Goal: Task Accomplishment & Management: Complete application form

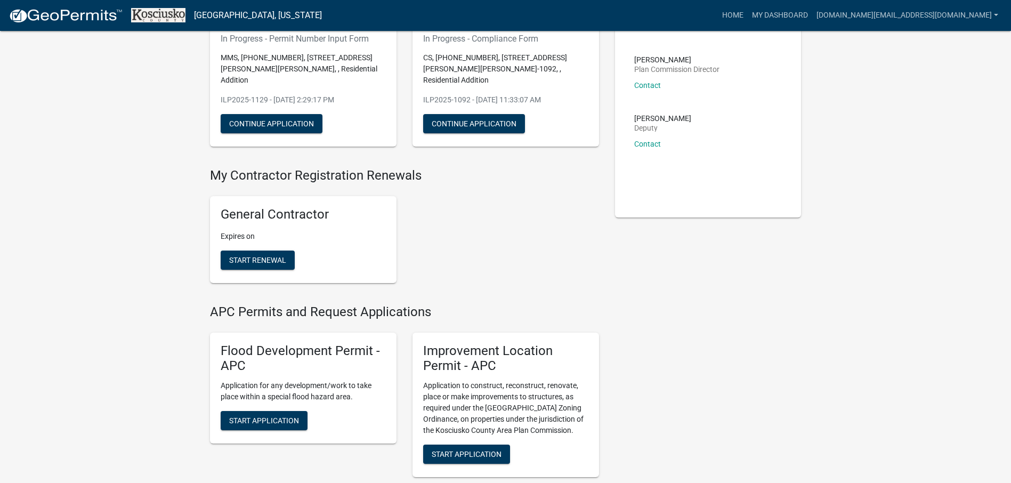
scroll to position [160, 0]
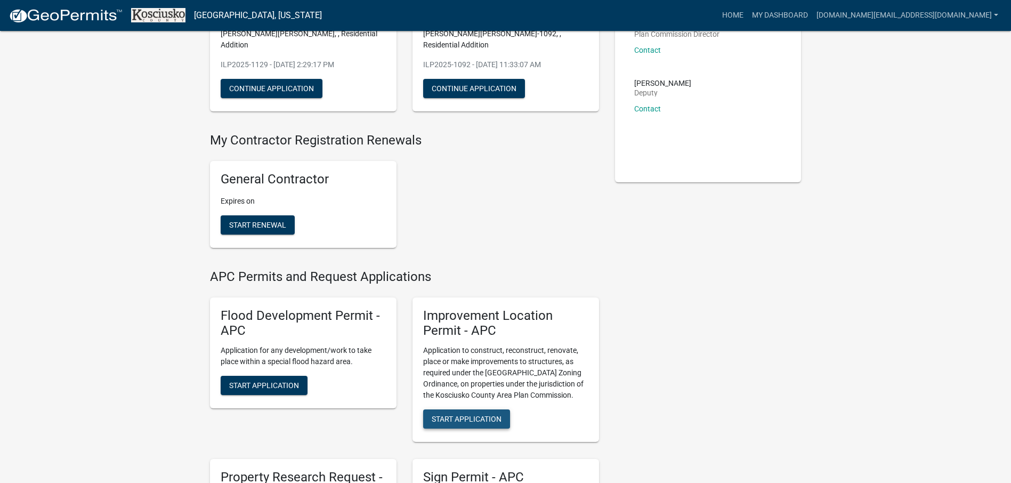
click at [487, 414] on span "Start Application" at bounding box center [466, 418] width 70 height 9
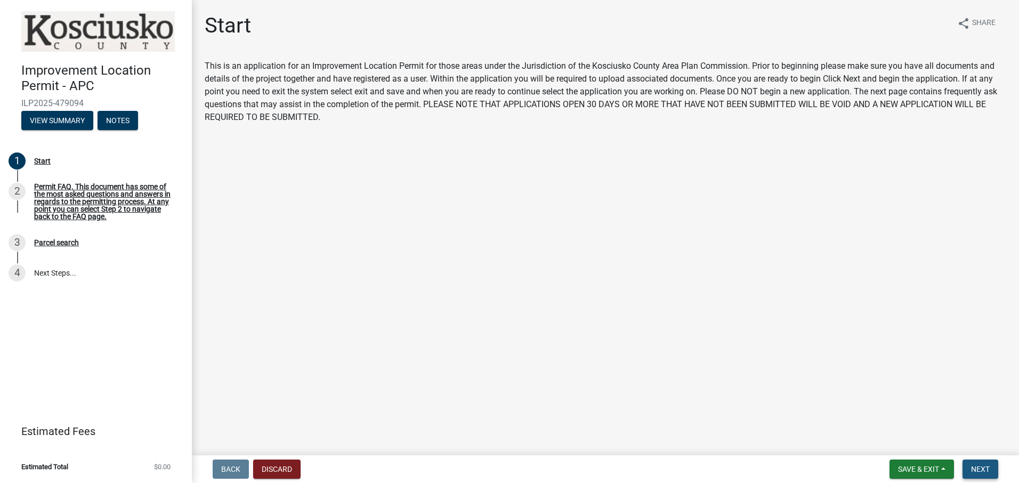
click at [985, 465] on span "Next" at bounding box center [980, 469] width 19 height 9
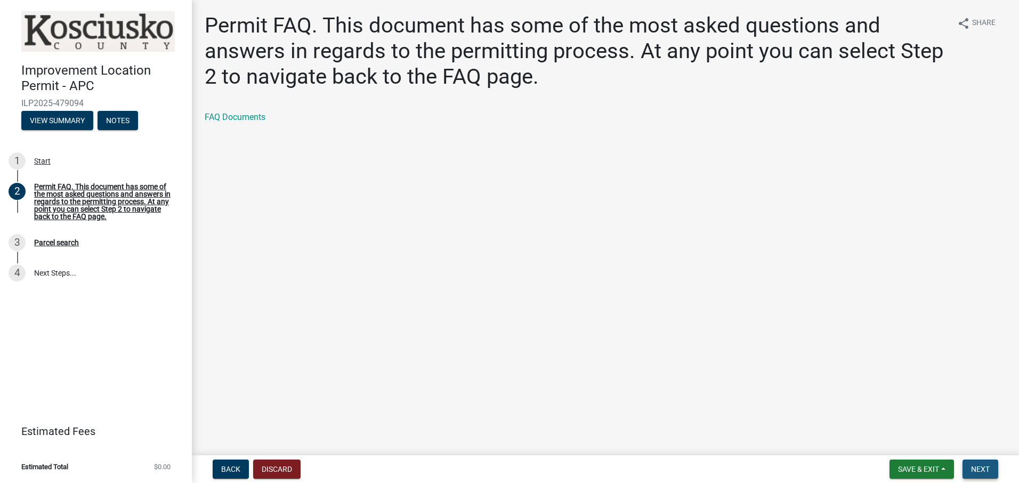
click at [980, 467] on span "Next" at bounding box center [980, 469] width 19 height 9
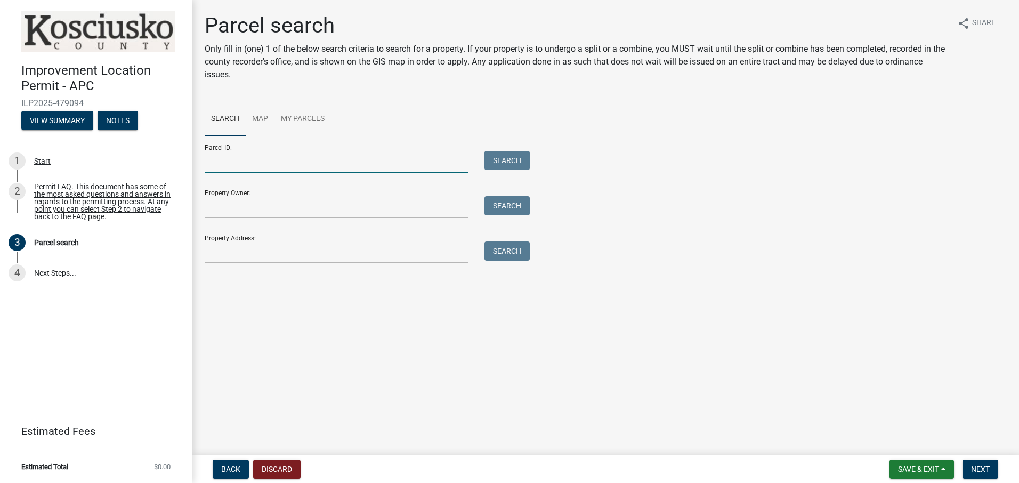
click at [258, 164] on input "Parcel ID:" at bounding box center [337, 162] width 264 height 22
type input "[PHONE_NUMBER]"
click at [507, 154] on button "Search" at bounding box center [506, 160] width 45 height 19
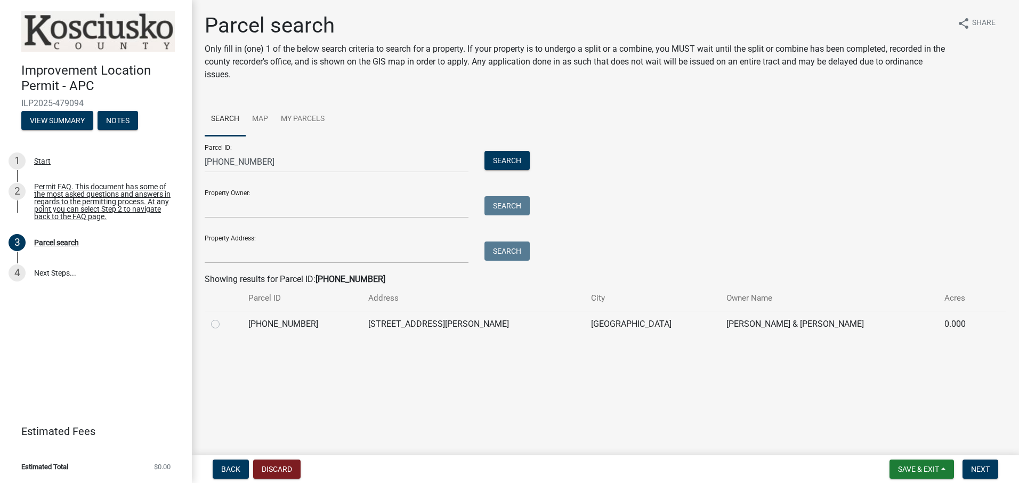
click at [224, 317] on label at bounding box center [224, 317] width 0 height 0
click at [224, 324] on input "radio" at bounding box center [227, 320] width 7 height 7
radio input "true"
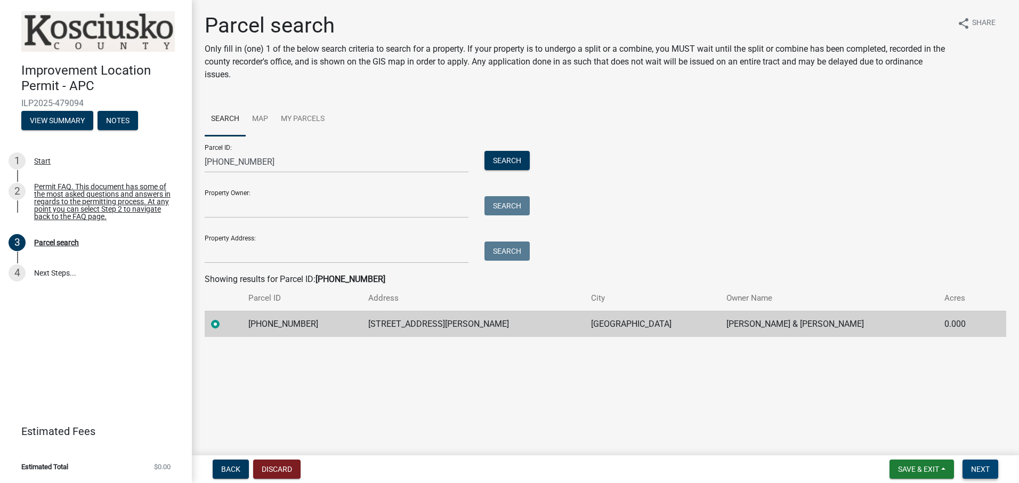
click at [978, 469] on span "Next" at bounding box center [980, 469] width 19 height 9
click at [984, 468] on span "Next" at bounding box center [980, 469] width 19 height 9
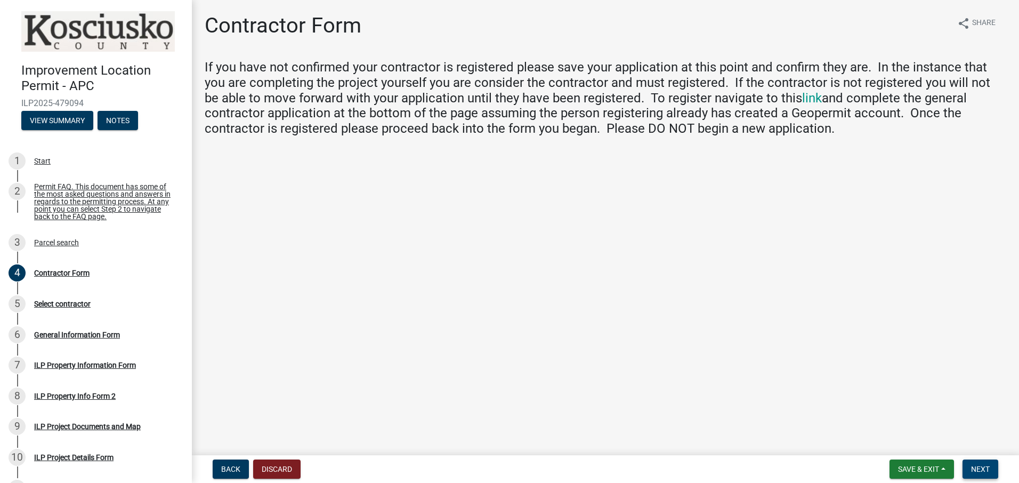
click at [984, 467] on span "Next" at bounding box center [980, 469] width 19 height 9
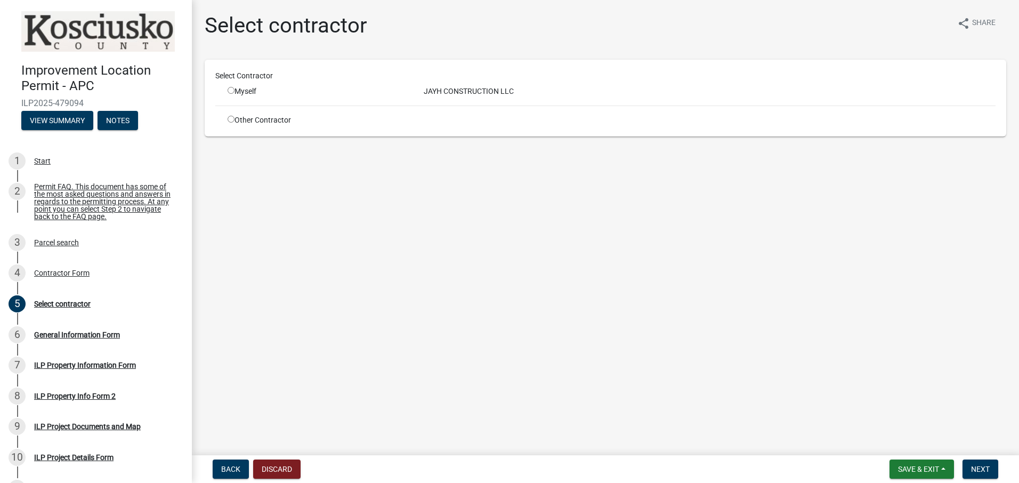
click at [232, 91] on input "radio" at bounding box center [230, 90] width 7 height 7
radio input "true"
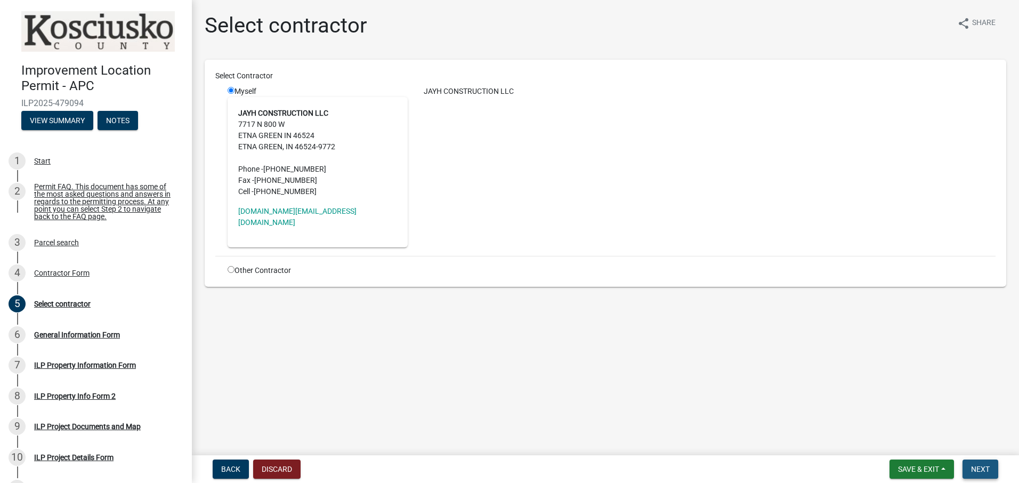
click at [987, 467] on span "Next" at bounding box center [980, 469] width 19 height 9
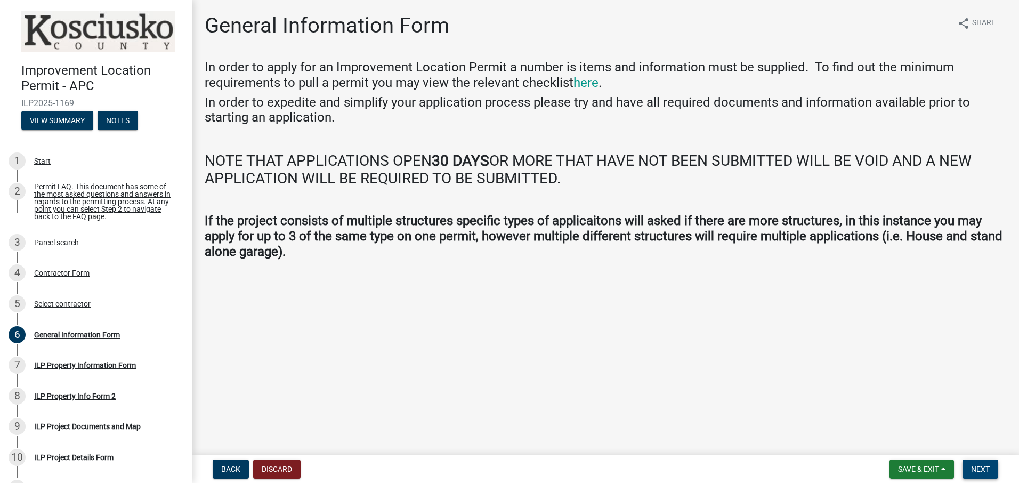
click at [977, 466] on span "Next" at bounding box center [980, 469] width 19 height 9
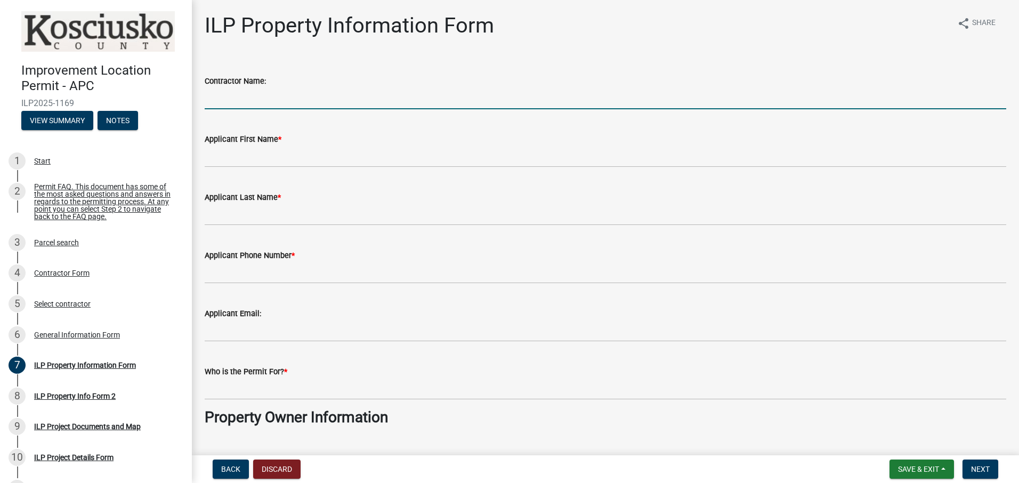
click at [292, 103] on input "Contractor Name:" at bounding box center [605, 98] width 801 height 22
type input "Jayh Construction"
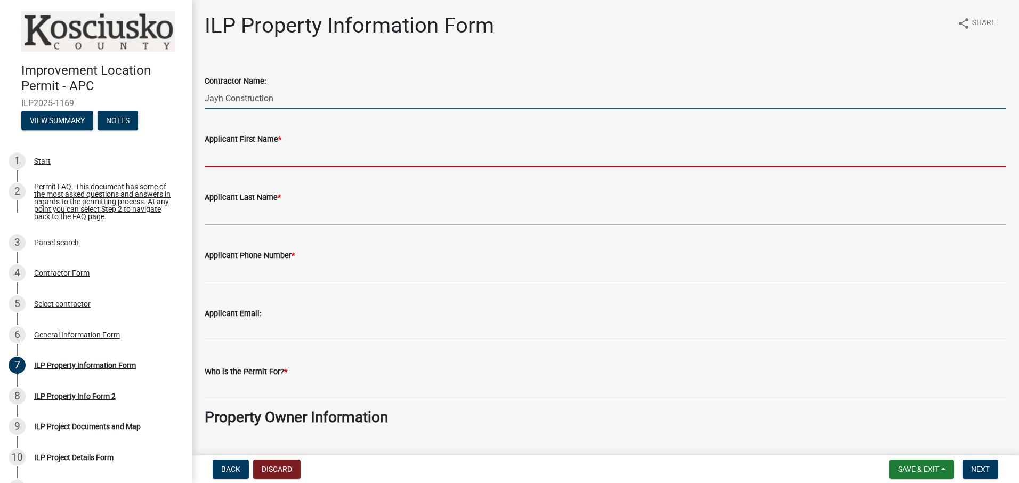
type input "[PERSON_NAME]"
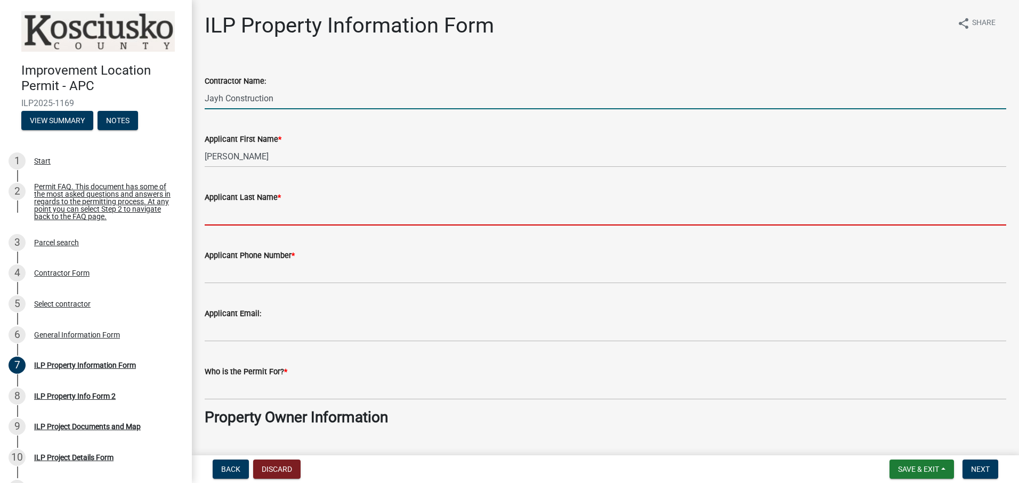
type input "[PERSON_NAME]"
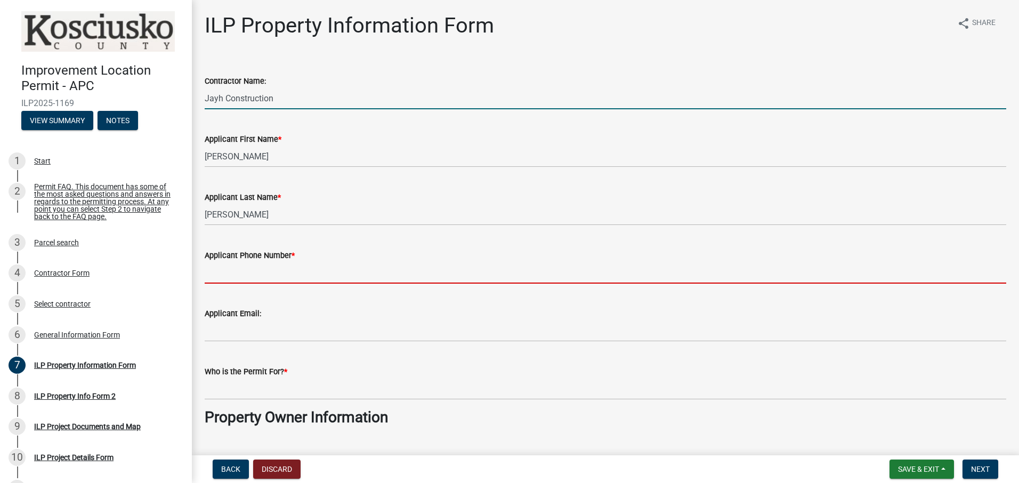
type input "5744537938"
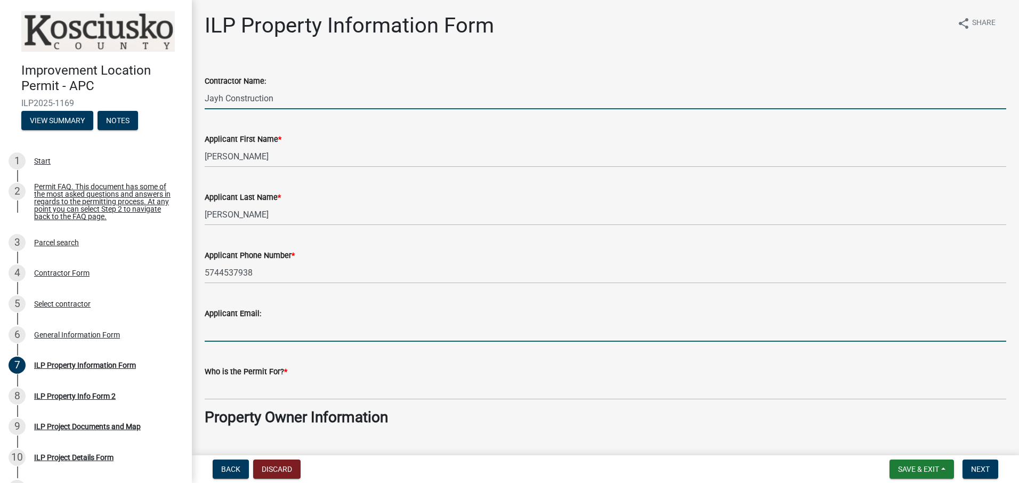
type input "[DOMAIN_NAME][EMAIL_ADDRESS][DOMAIN_NAME]"
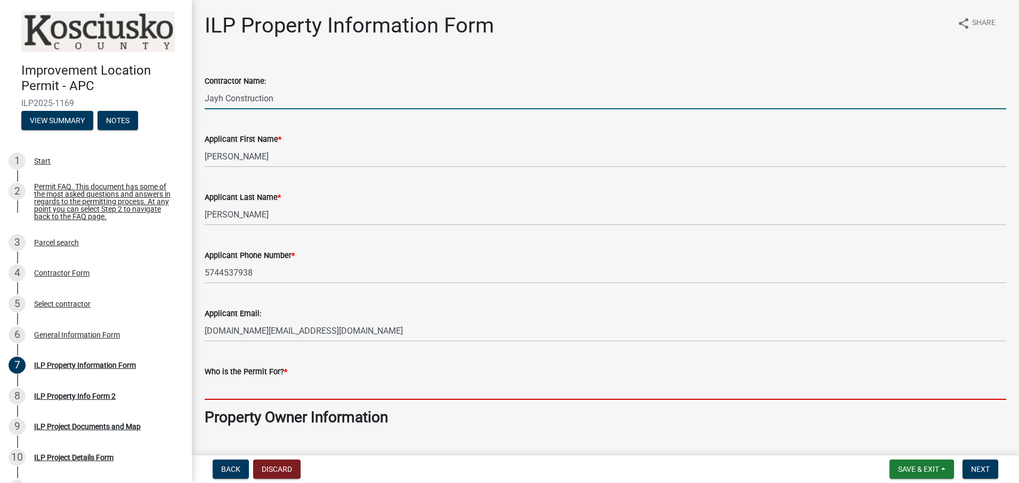
type input "[PERSON_NAME]"
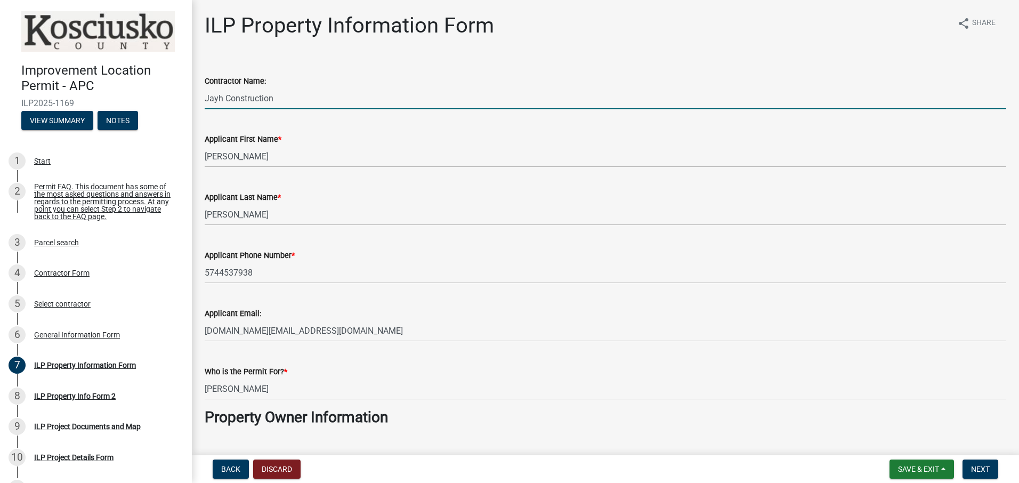
select select "8aeb2c27-db4f-4f65-83dd-c512a3678cb2"
type input "na"
select select "8aeb2c27-db4f-4f65-83dd-c512a3678cb2"
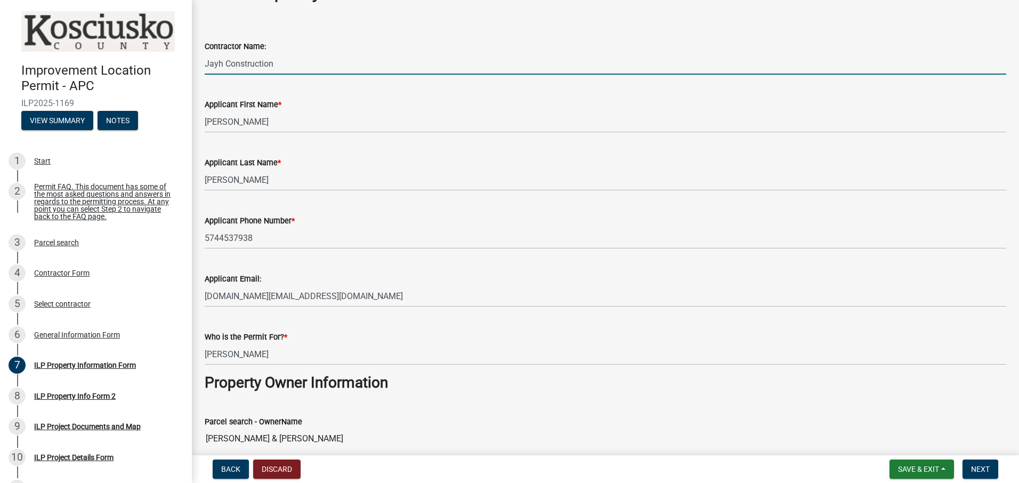
scroll to position [53, 0]
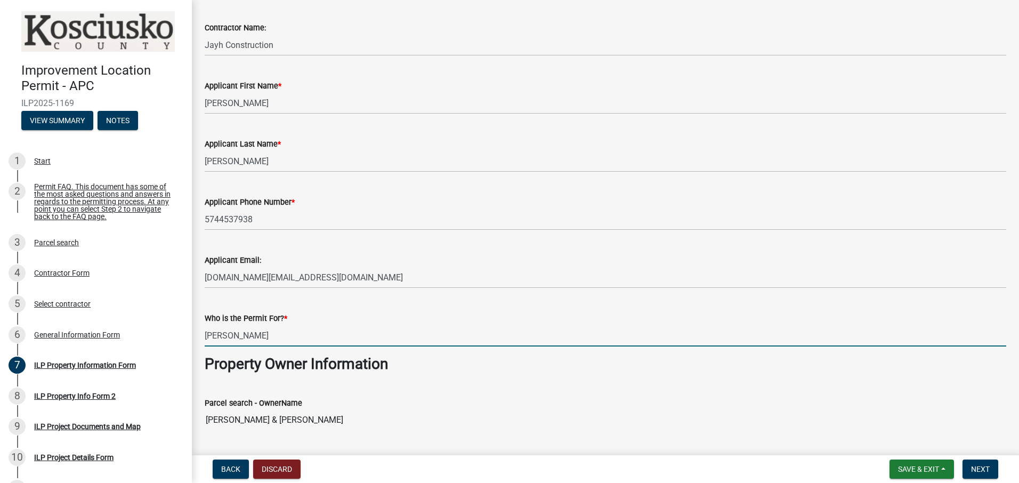
drag, startPoint x: 279, startPoint y: 335, endPoint x: 191, endPoint y: 327, distance: 87.7
click at [191, 327] on div "Improvement Location Permit - APC ILP2025-1169 View Summary Notes 1 Start 2 Per…" at bounding box center [509, 241] width 1019 height 483
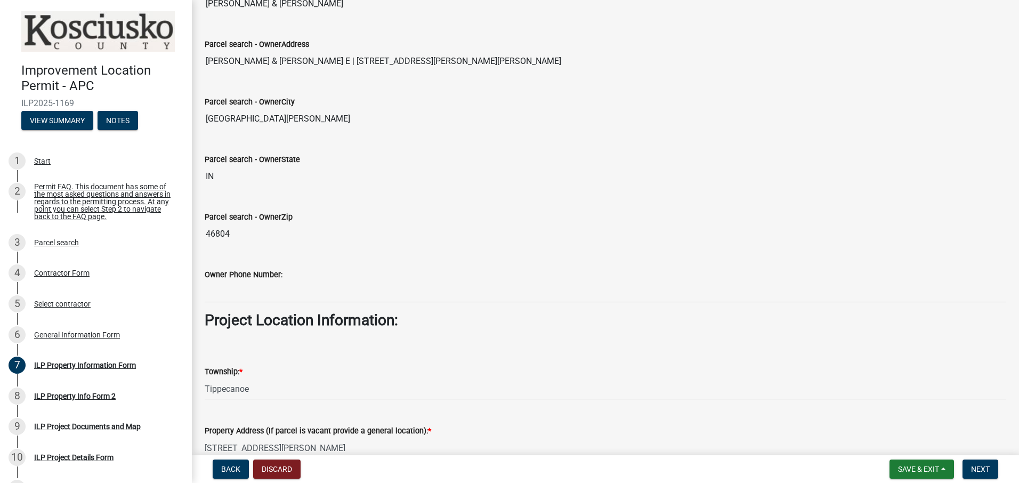
scroll to position [533, 0]
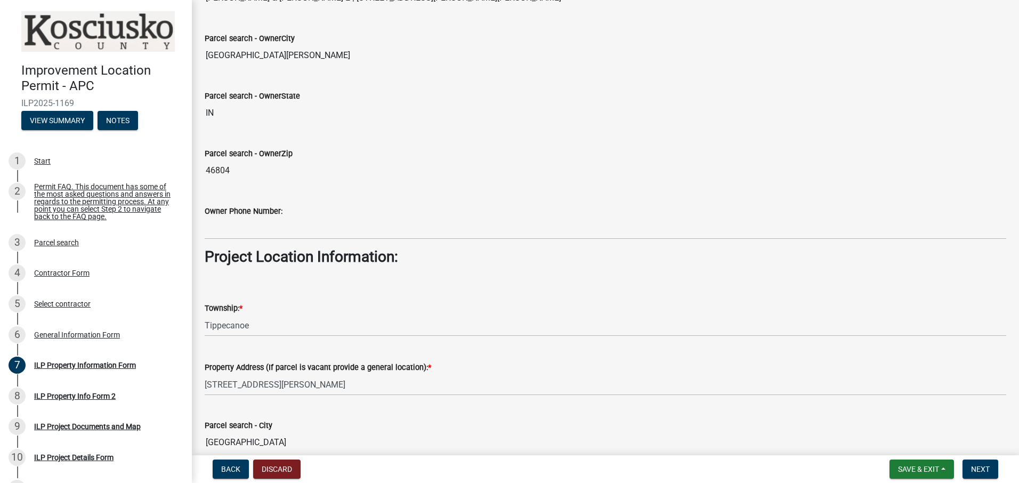
type input "[PERSON_NAME]"
click at [257, 322] on select "Select Item... [PERSON_NAME] - Elkhart Co Clay Etna [GEOGRAPHIC_DATA][PERSON_NA…" at bounding box center [605, 325] width 801 height 22
click at [205, 314] on select "Select Item... [PERSON_NAME] - Elkhart Co Clay Etna [GEOGRAPHIC_DATA][PERSON_NA…" at bounding box center [605, 325] width 801 height 22
select select "57368d26-defc-477e-a8be-5a23ab554a17"
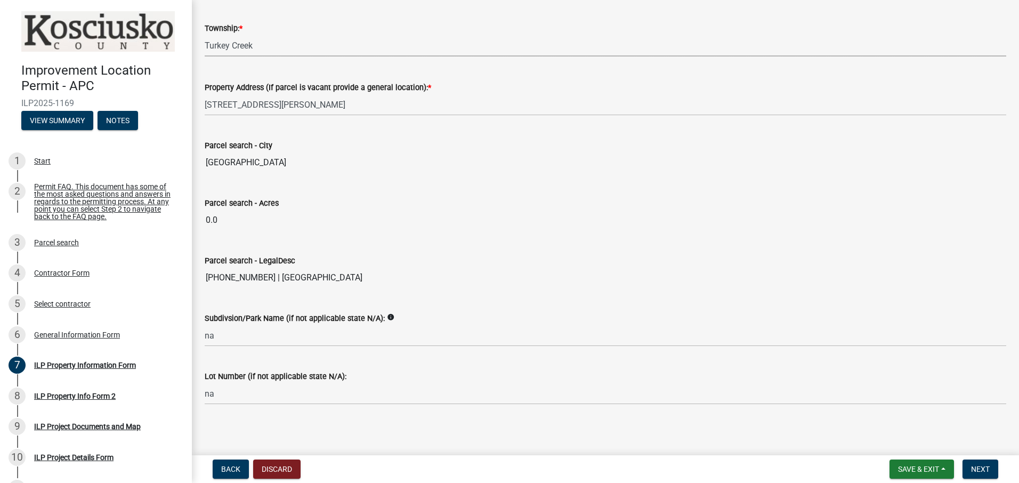
scroll to position [816, 0]
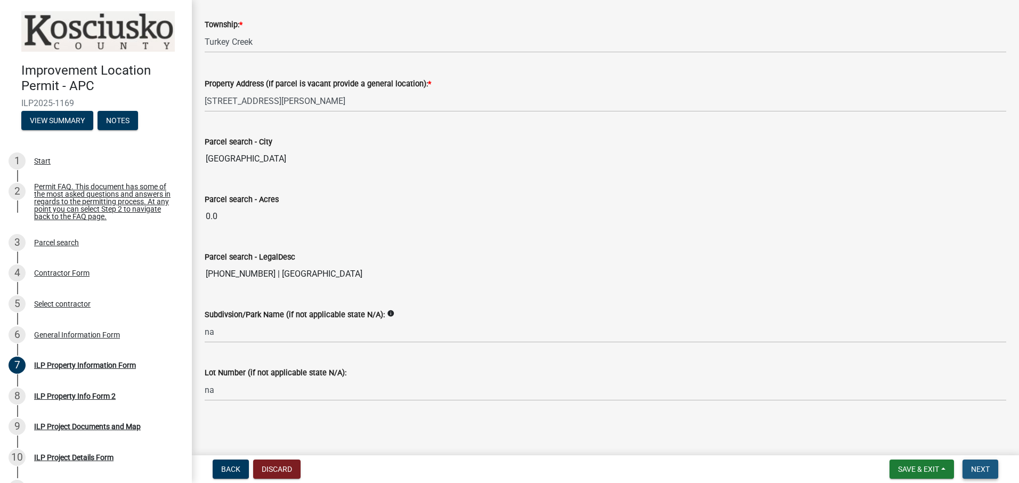
click at [979, 469] on span "Next" at bounding box center [980, 469] width 19 height 9
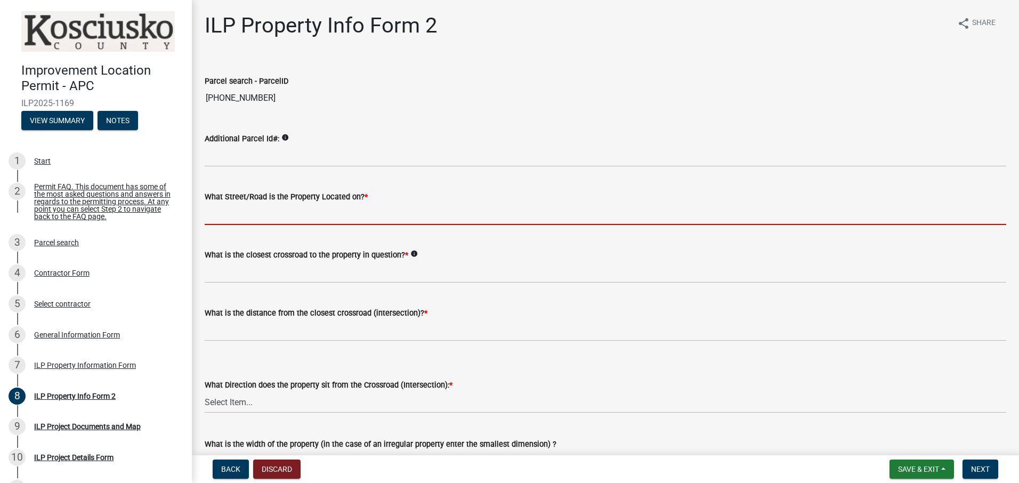
click at [374, 219] on input "What Street/Road is the Property Located on? *" at bounding box center [605, 214] width 801 height 22
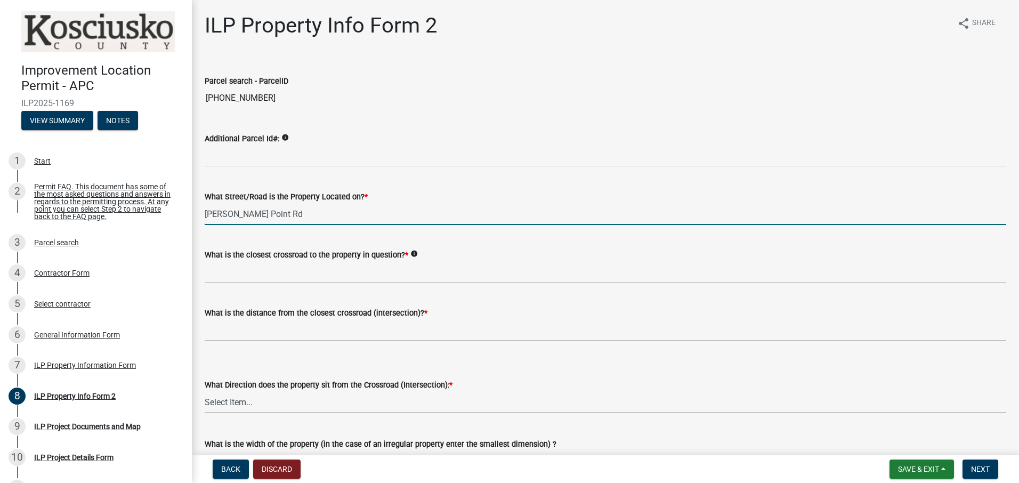
type input "[PERSON_NAME] Point Rd"
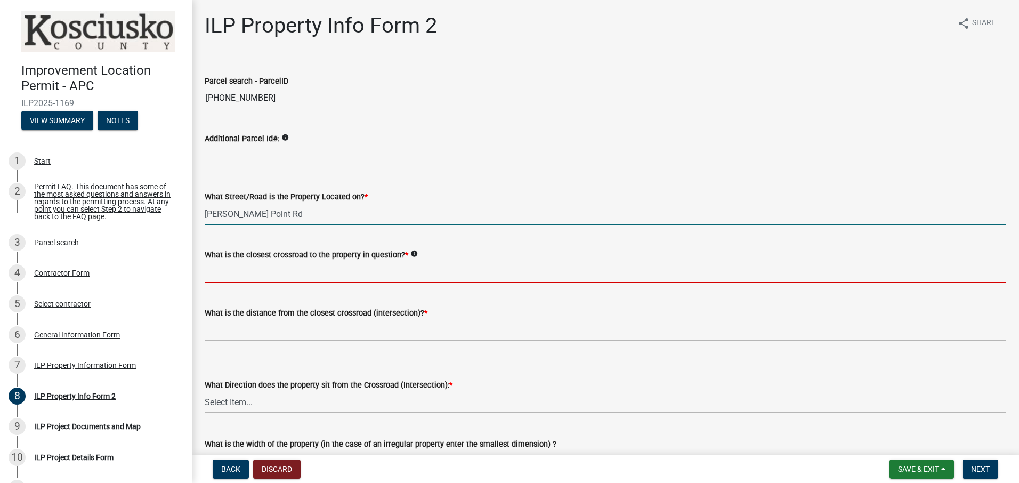
click at [337, 278] on input "What is the closest crossroad to the property in question? *" at bounding box center [605, 272] width 801 height 22
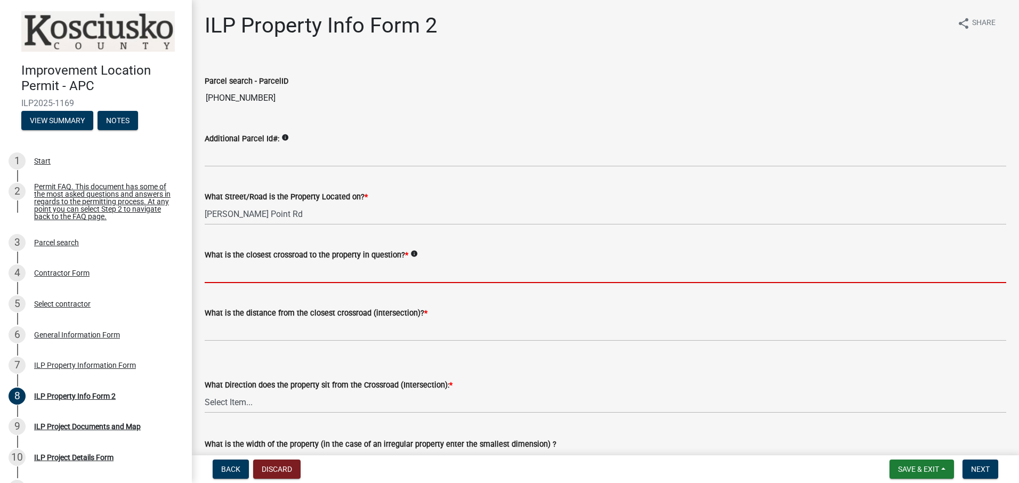
type input "E"
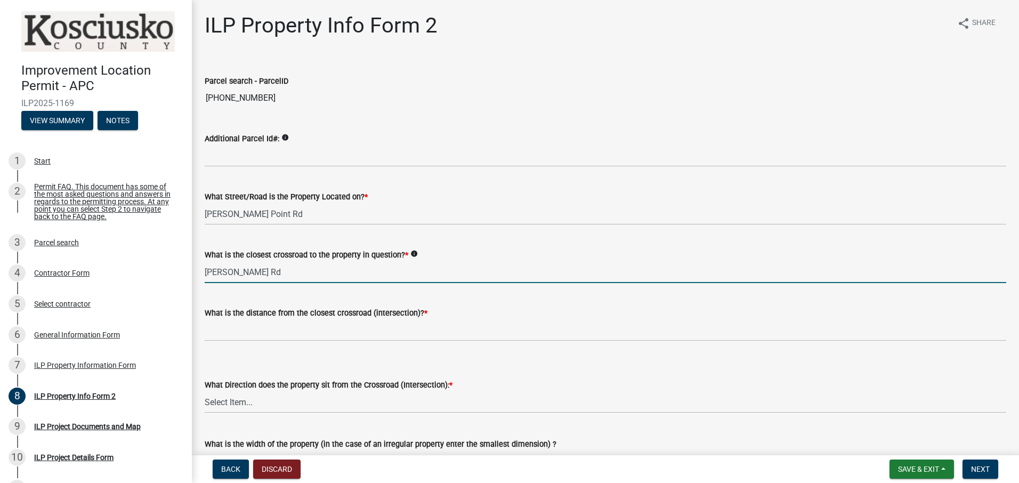
type input "[PERSON_NAME] Rd"
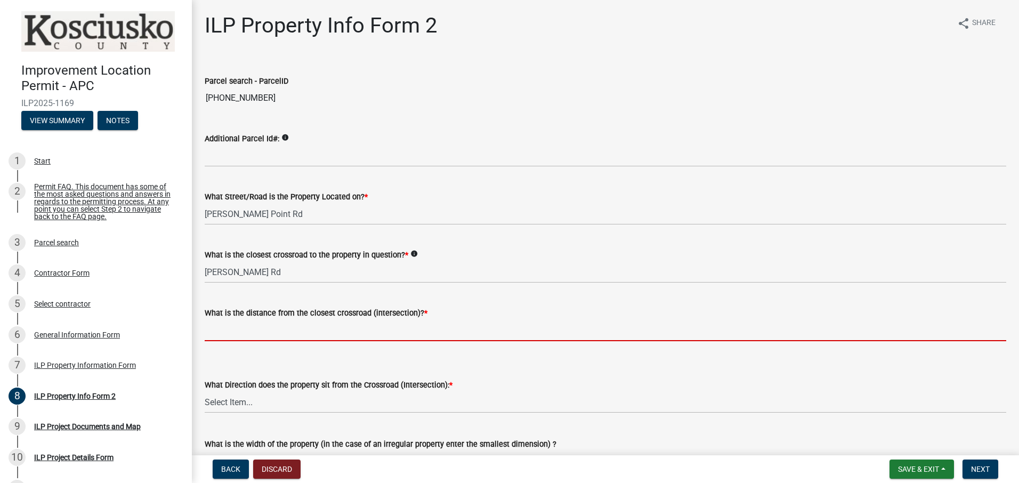
click at [328, 332] on input "text" at bounding box center [605, 330] width 801 height 22
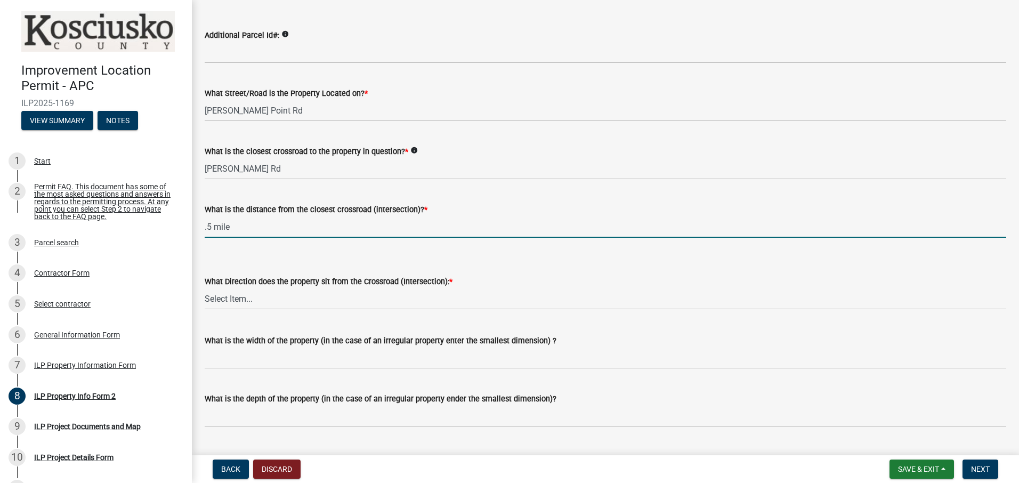
scroll to position [107, 0]
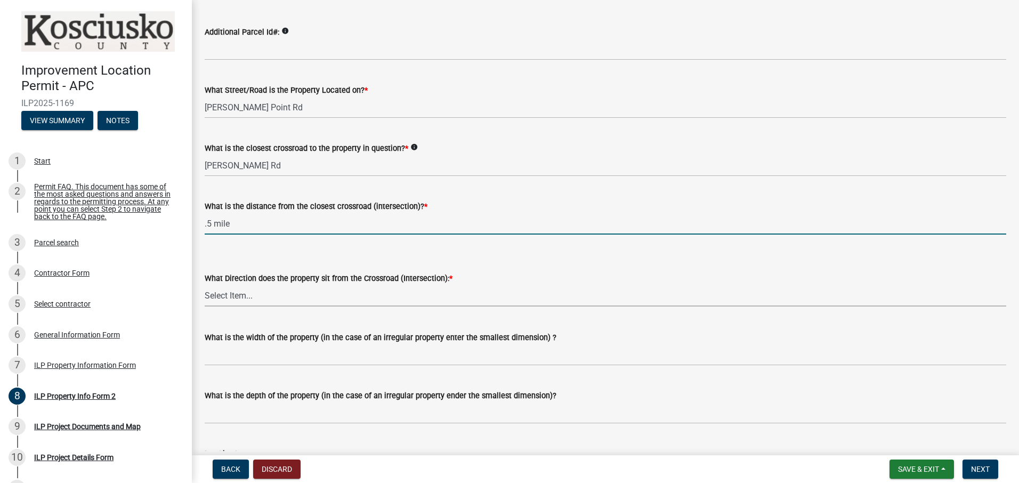
type input "0.5"
click at [333, 299] on select "Select Item... N NE NW S SE SW E W" at bounding box center [605, 295] width 801 height 22
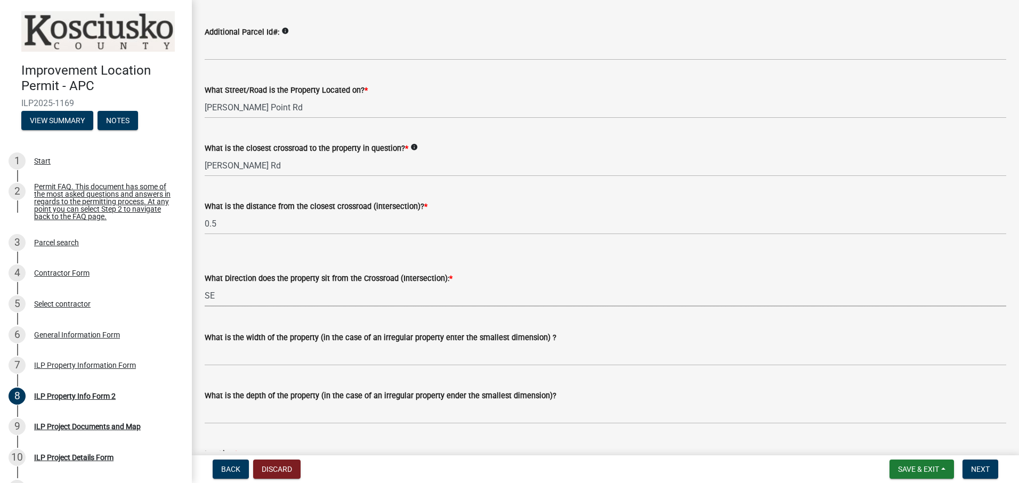
click at [205, 284] on select "Select Item... N NE NW S SE SW E W" at bounding box center [605, 295] width 801 height 22
select select "95f26f45-efe7-401f-8852-73e4aff19d8b"
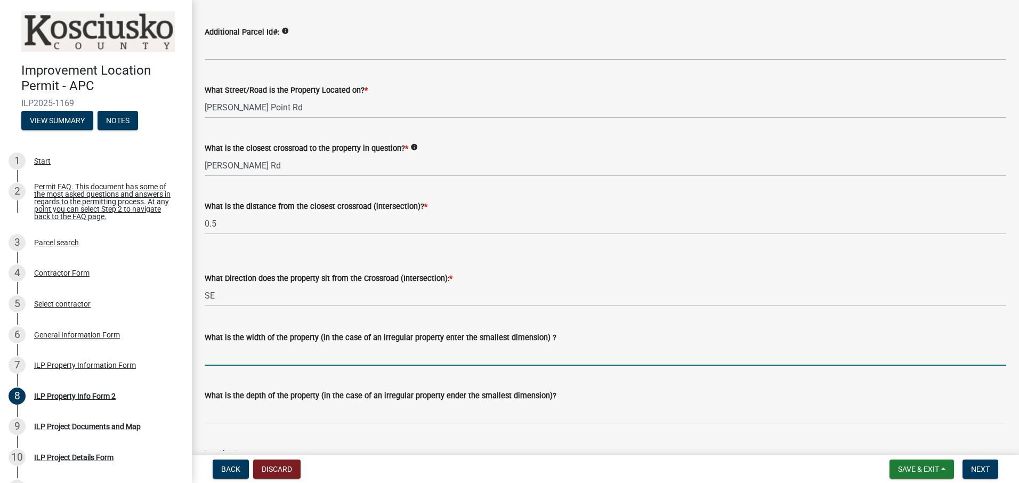
click at [600, 355] on input "What is the width of the property (in the case of an irregular property enter t…" at bounding box center [605, 355] width 801 height 22
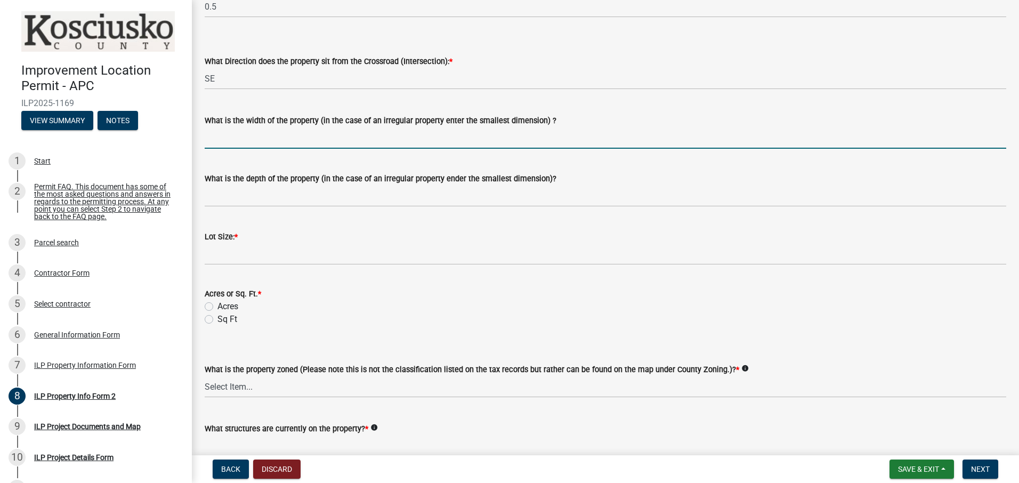
scroll to position [373, 0]
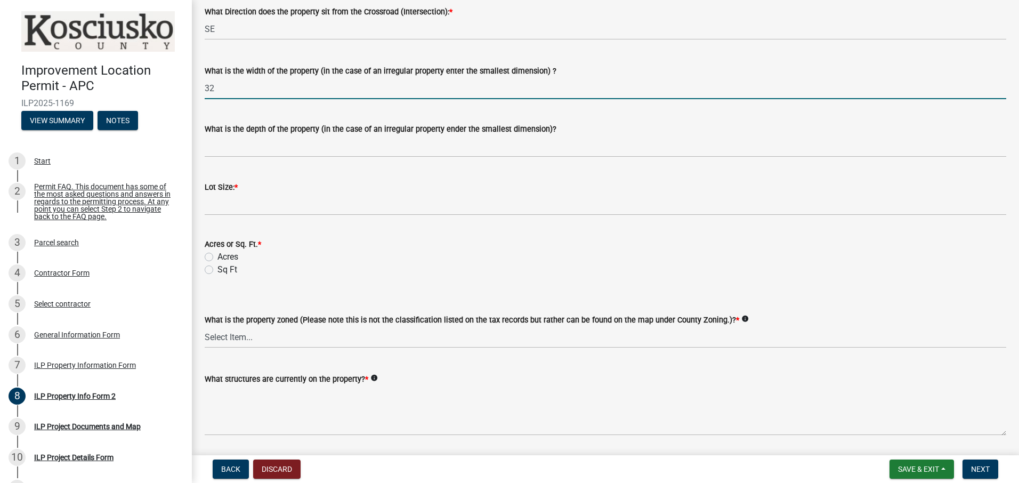
type input "32"
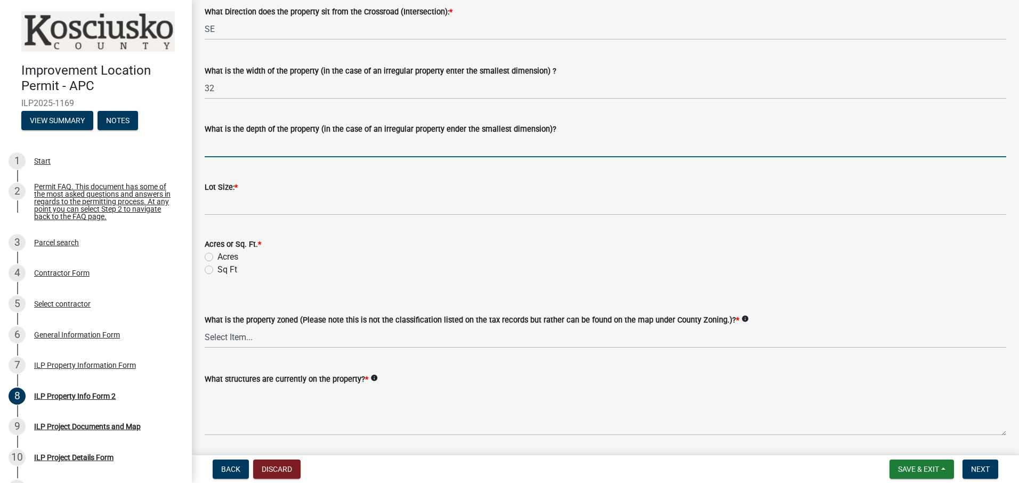
drag, startPoint x: 560, startPoint y: 148, endPoint x: 559, endPoint y: 138, distance: 9.6
click at [560, 148] on input "What is the depth of the property (in the case of an irregular property ender t…" at bounding box center [605, 146] width 801 height 22
type input "150"
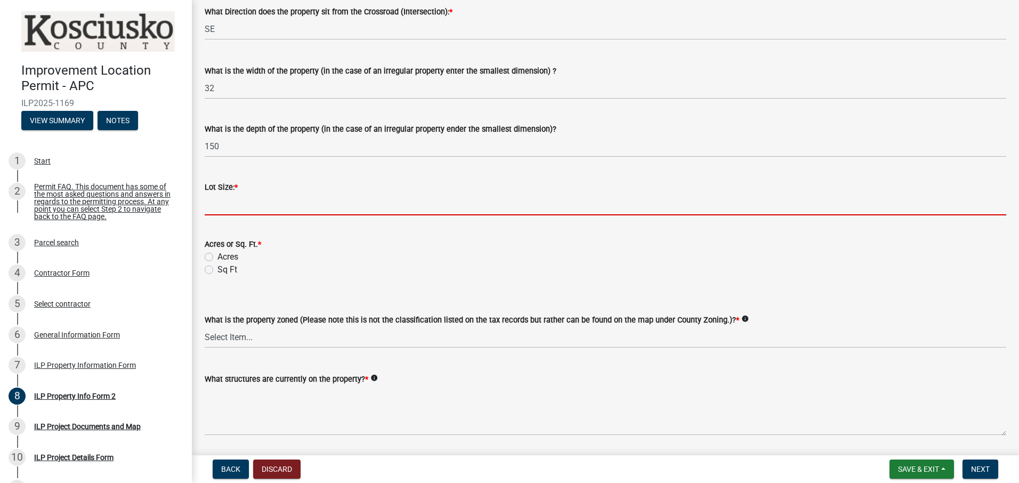
click at [388, 210] on input "text" at bounding box center [605, 204] width 801 height 22
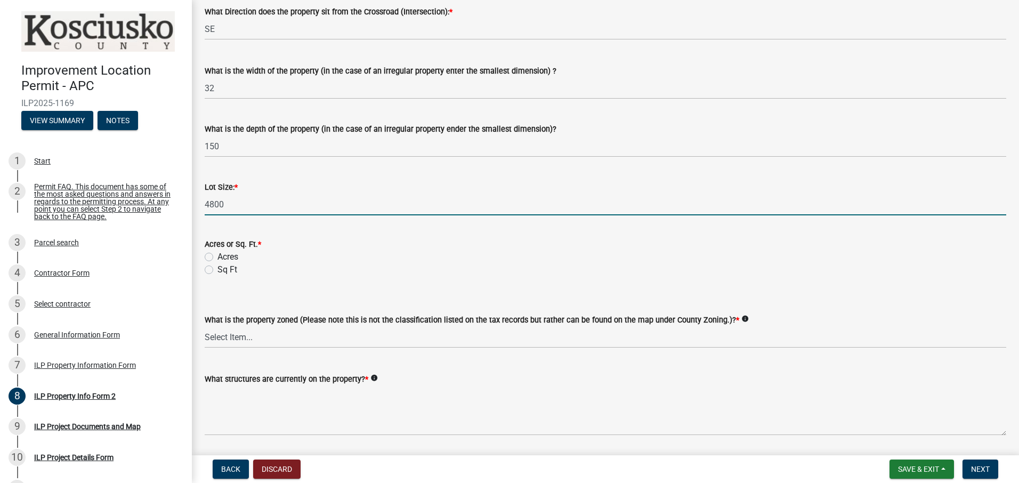
type input "4800"
click at [217, 268] on label "Sq Ft" at bounding box center [227, 269] width 20 height 13
click at [217, 268] on input "Sq Ft" at bounding box center [220, 266] width 7 height 7
radio input "true"
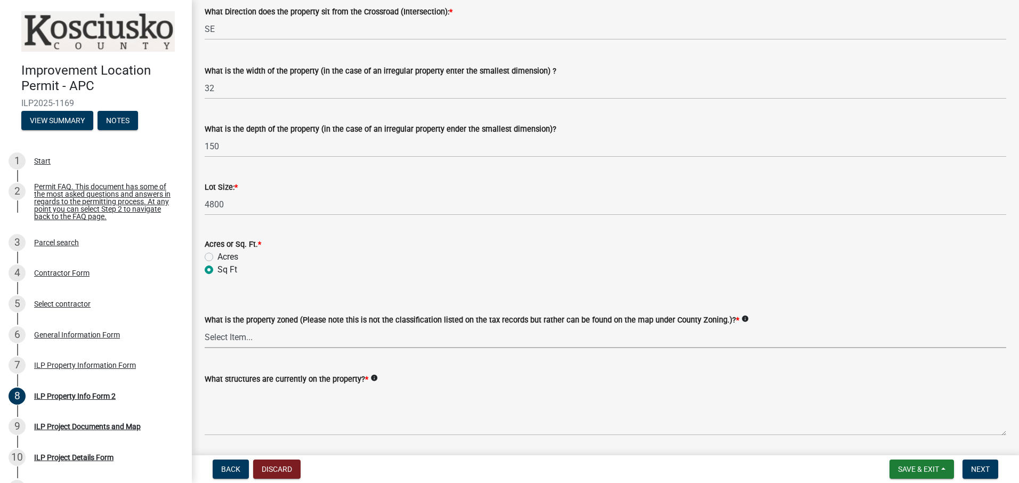
click at [271, 343] on select "Select Item... Agricultural Agricultural 2 Commercial Environmental Industrial …" at bounding box center [605, 337] width 801 height 22
click at [205, 326] on select "Select Item... Agricultural Agricultural 2 Commercial Environmental Industrial …" at bounding box center [605, 337] width 801 height 22
select select "1146270b-2111-4e23-bf7f-74ce85cf7041"
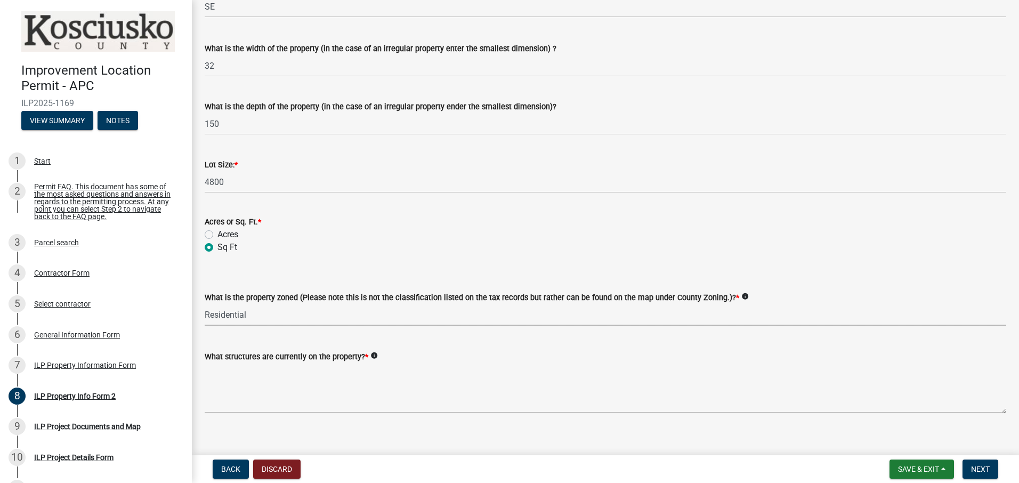
scroll to position [408, 0]
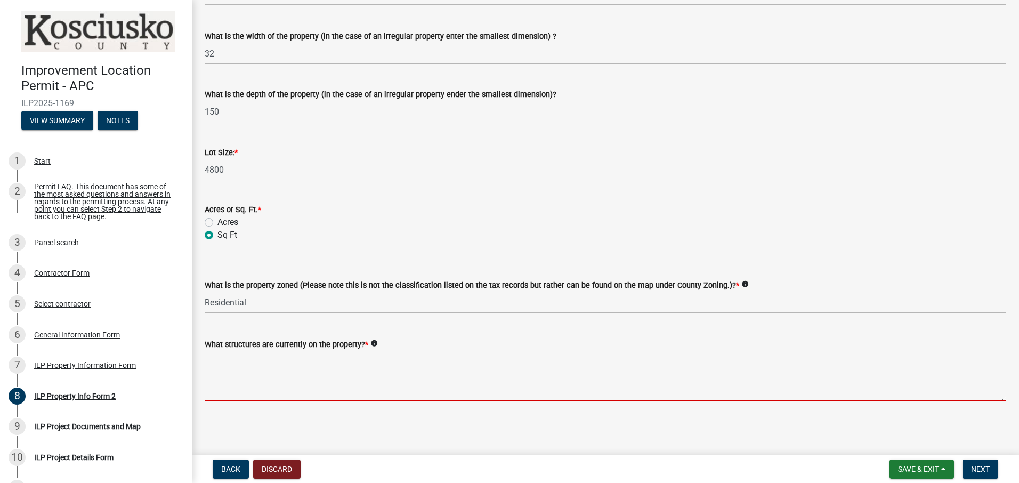
click at [257, 384] on textarea "What structures are currently on the property? *" at bounding box center [605, 376] width 801 height 50
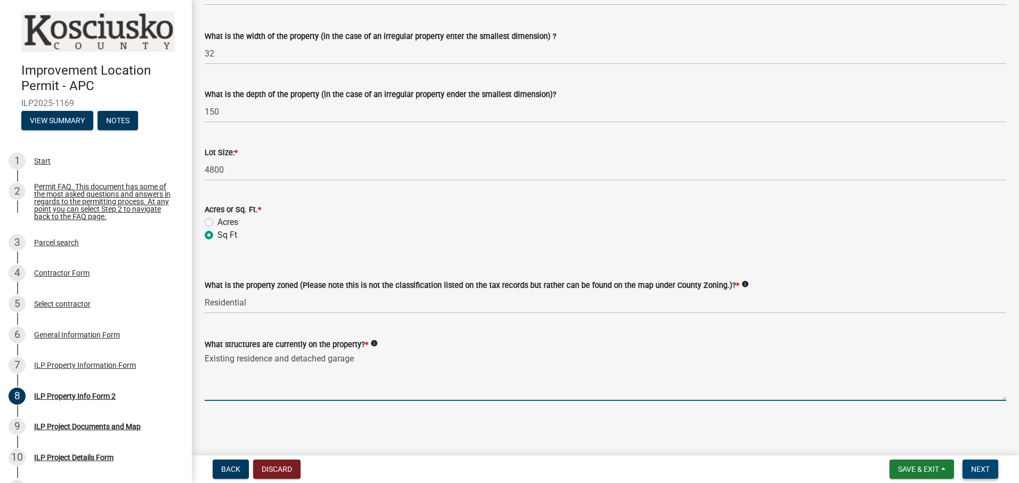
type textarea "Existing residence and detached garage"
click at [976, 463] on button "Next" at bounding box center [980, 468] width 36 height 19
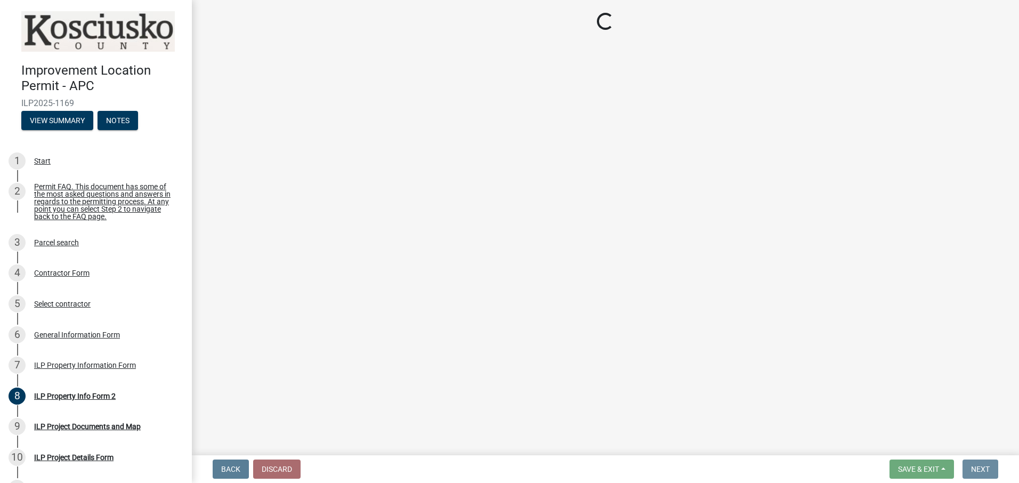
scroll to position [0, 0]
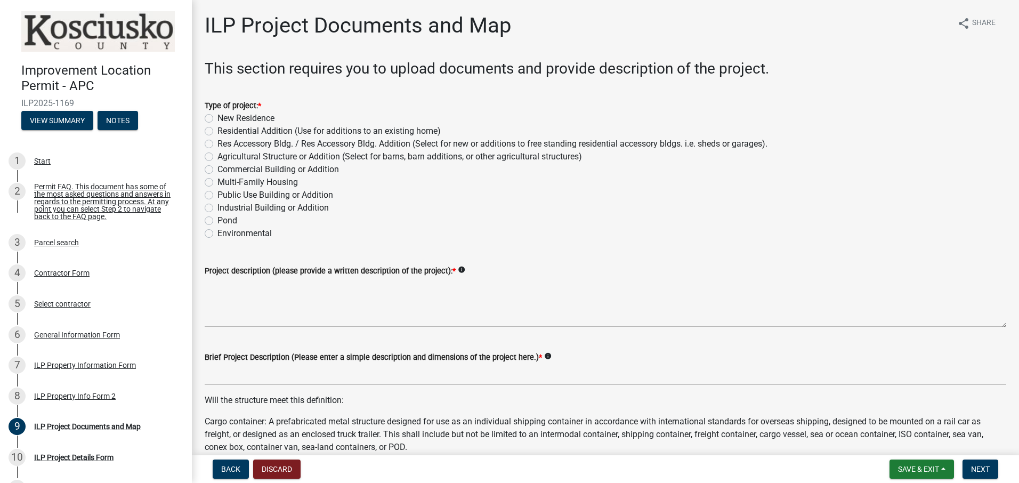
click at [217, 116] on label "New Residence" at bounding box center [245, 118] width 57 height 13
click at [217, 116] on input "New Residence" at bounding box center [220, 115] width 7 height 7
radio input "true"
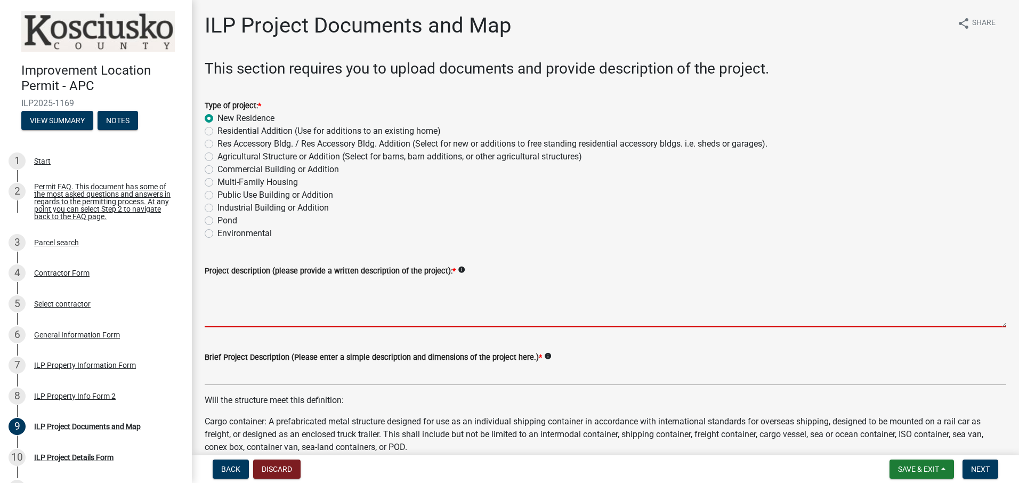
click at [240, 290] on textarea "Project description (please provide a written description of the project): *" at bounding box center [605, 302] width 801 height 50
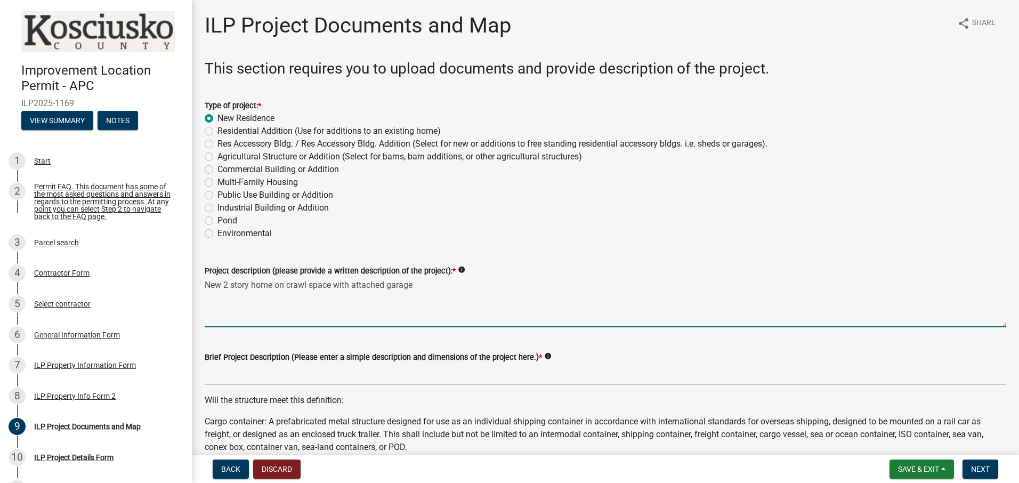
type textarea "New 2 story home on crawl space with attached garage"
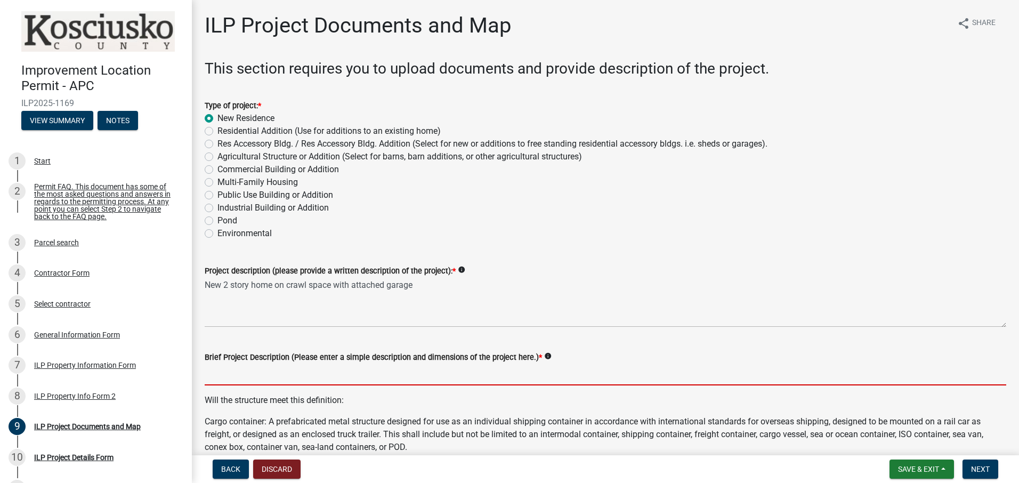
click at [243, 379] on input "Brief Project Description (Please enter a simple description and dimensions of …" at bounding box center [605, 374] width 801 height 22
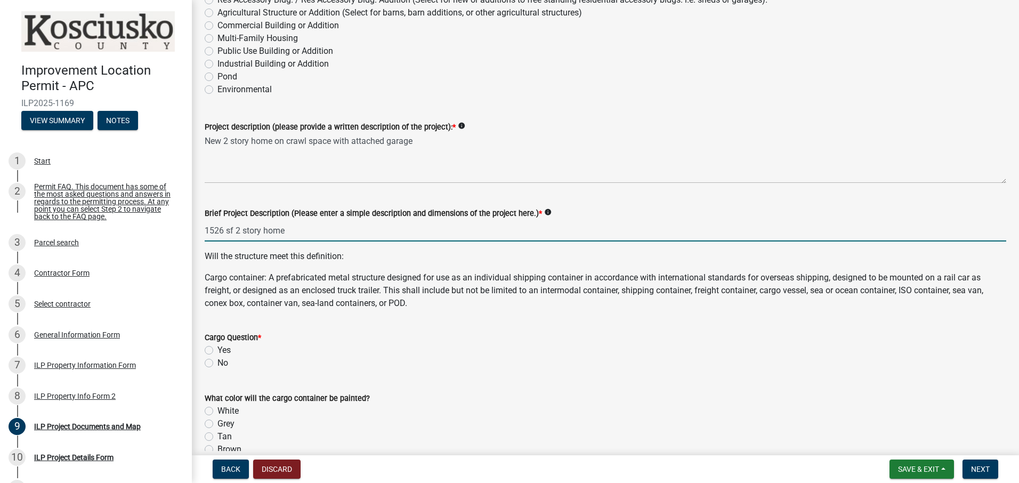
scroll to position [160, 0]
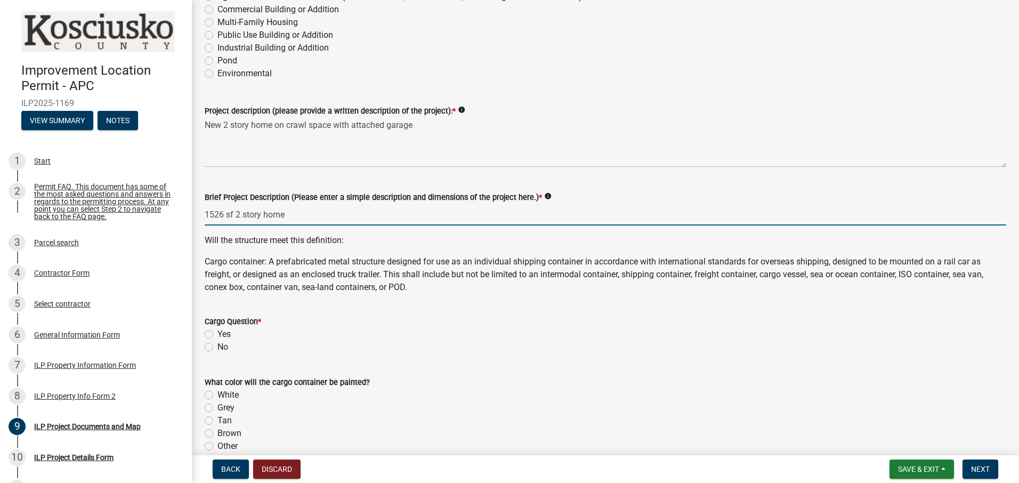
type input "1526 sf 2 story home"
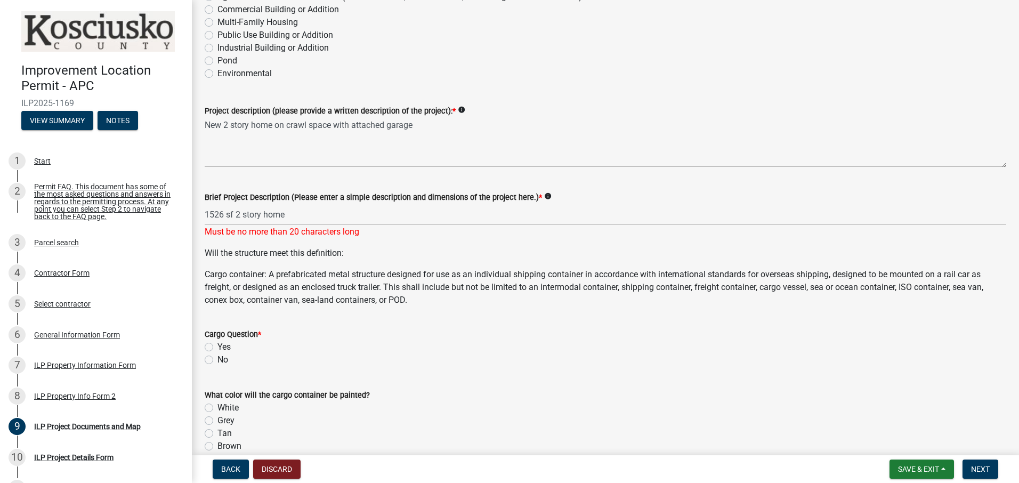
click at [207, 348] on div "Cargo Question * Yes No" at bounding box center [605, 347] width 801 height 38
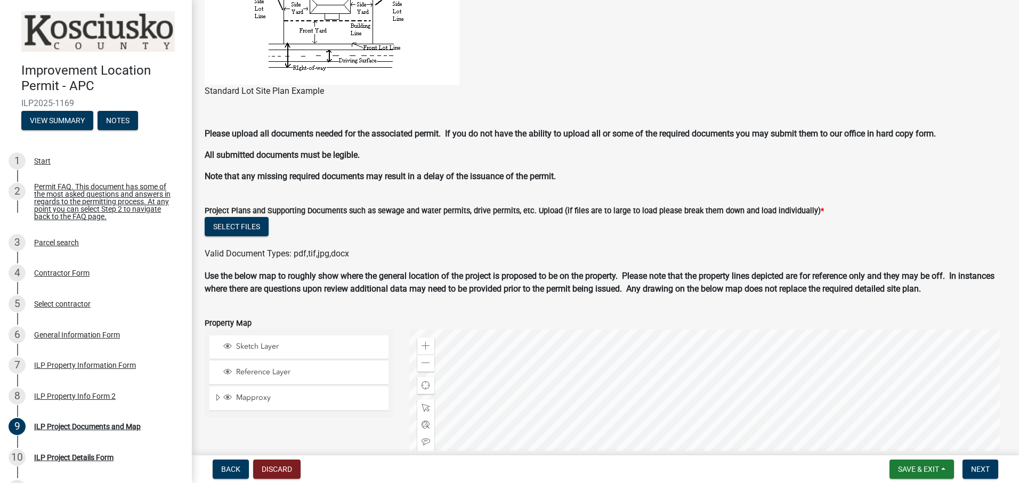
scroll to position [959, 0]
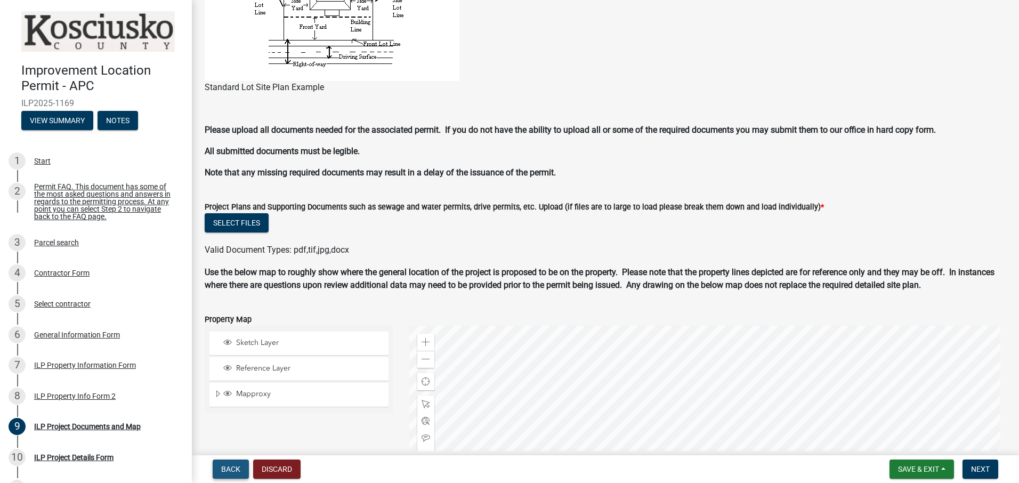
click at [224, 466] on span "Back" at bounding box center [230, 469] width 19 height 9
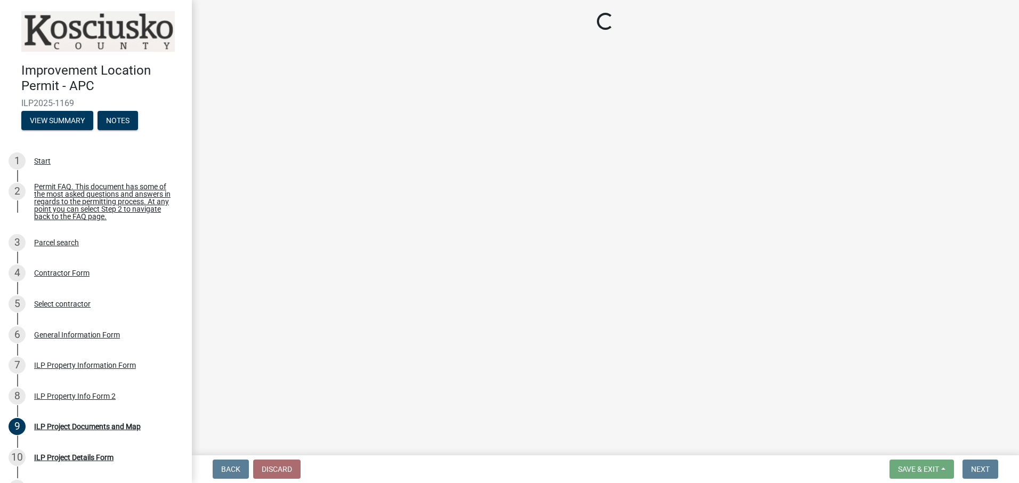
scroll to position [0, 0]
select select "95f26f45-efe7-401f-8852-73e4aff19d8b"
select select "1146270b-2111-4e23-bf7f-74ce85cf7041"
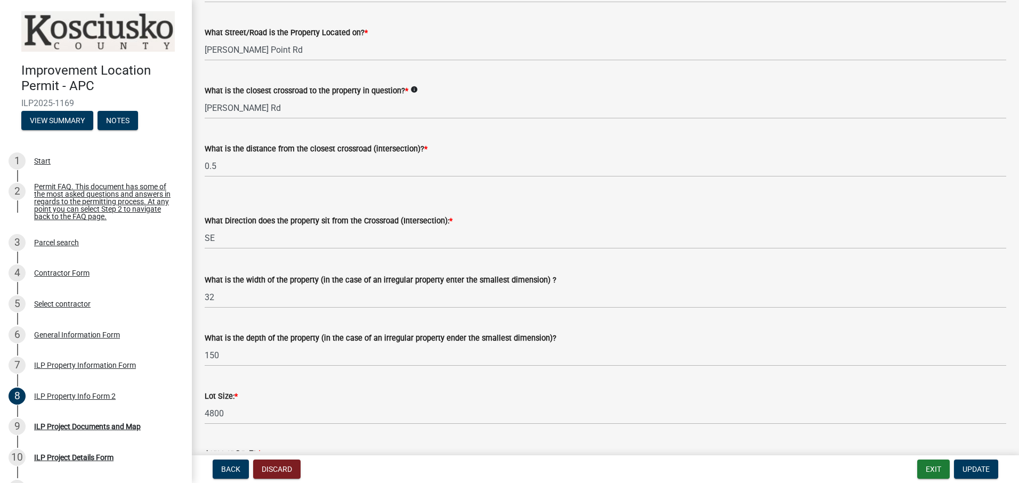
scroll to position [213, 0]
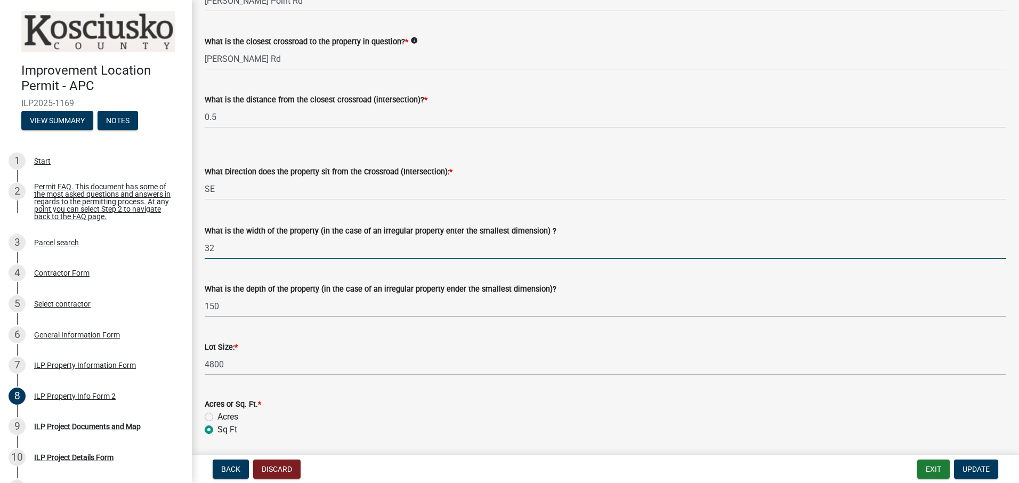
drag, startPoint x: 218, startPoint y: 247, endPoint x: 198, endPoint y: 248, distance: 19.7
click at [198, 248] on div "What is the width of the property (in the case of an irregular property enter t…" at bounding box center [605, 234] width 817 height 50
type input "53"
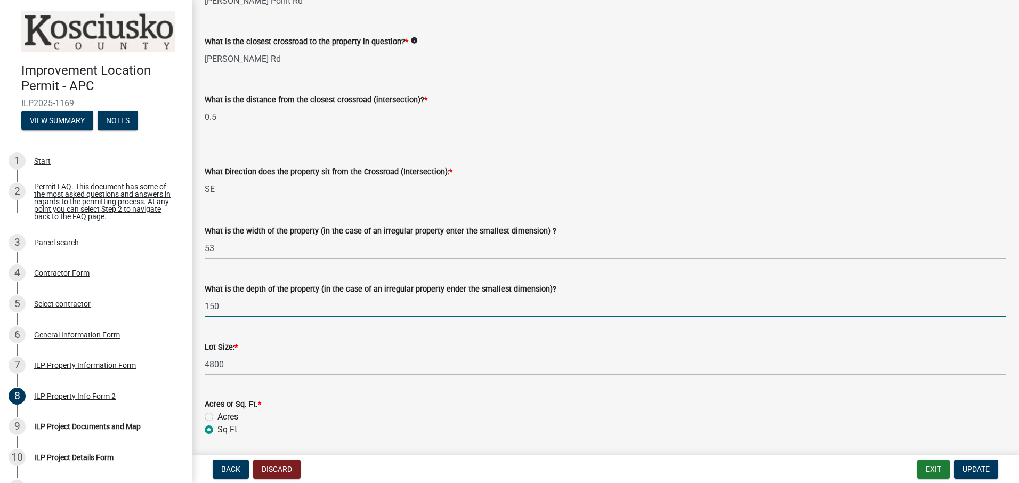
click at [214, 305] on input "150" at bounding box center [605, 306] width 801 height 22
type input "155"
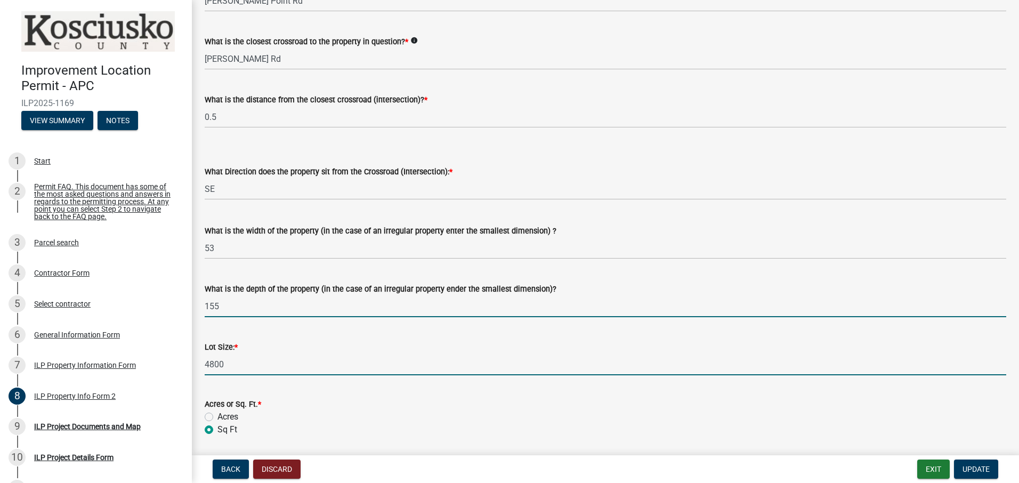
click at [300, 371] on input "4800" at bounding box center [605, 364] width 801 height 22
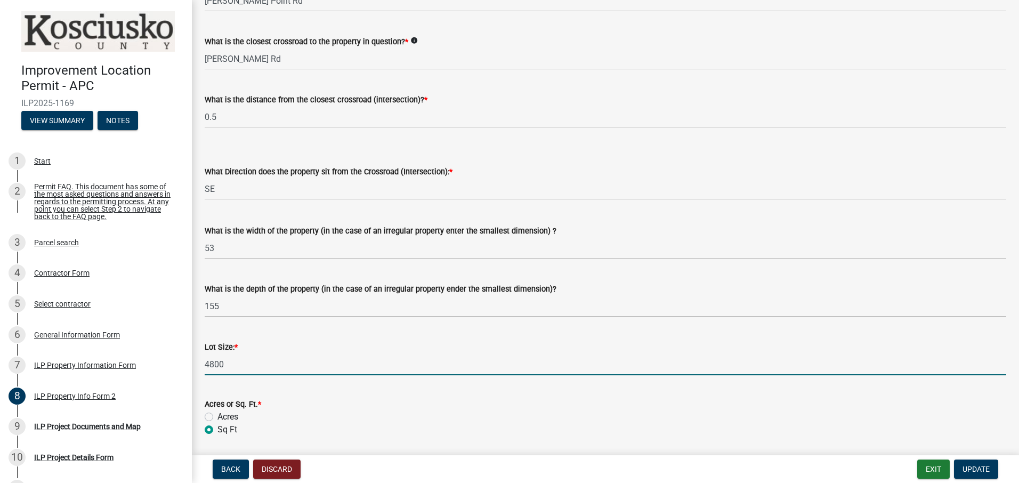
drag, startPoint x: 243, startPoint y: 366, endPoint x: 197, endPoint y: 362, distance: 46.5
click at [197, 362] on div "Lot Size: * 4800" at bounding box center [605, 350] width 817 height 50
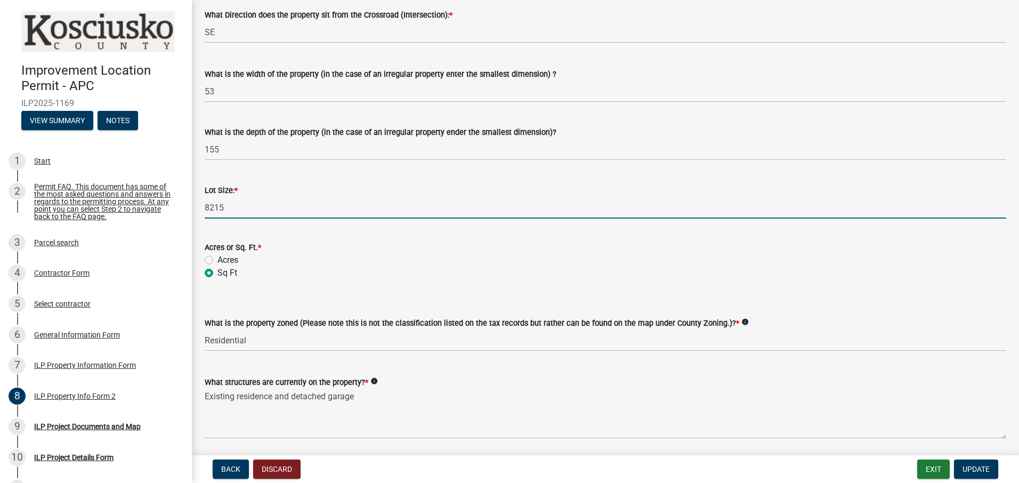
scroll to position [408, 0]
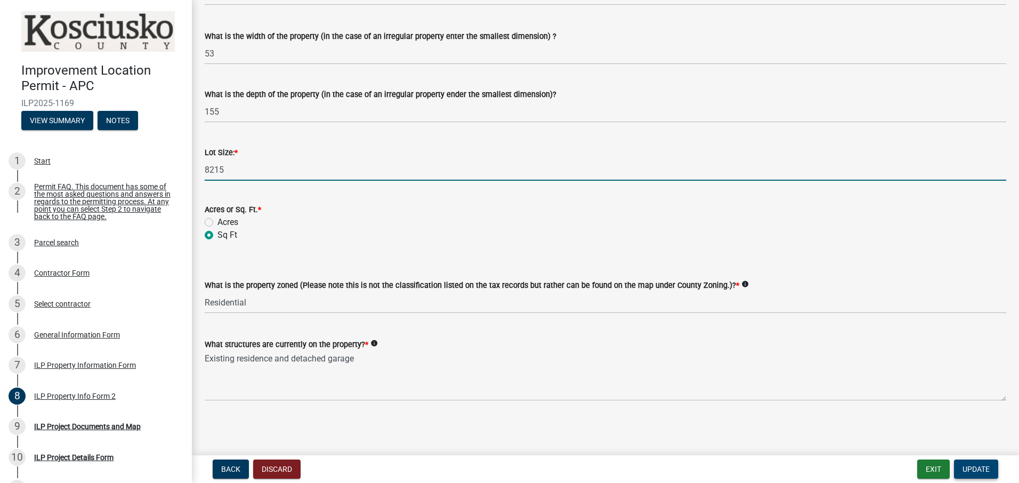
type input "8215"
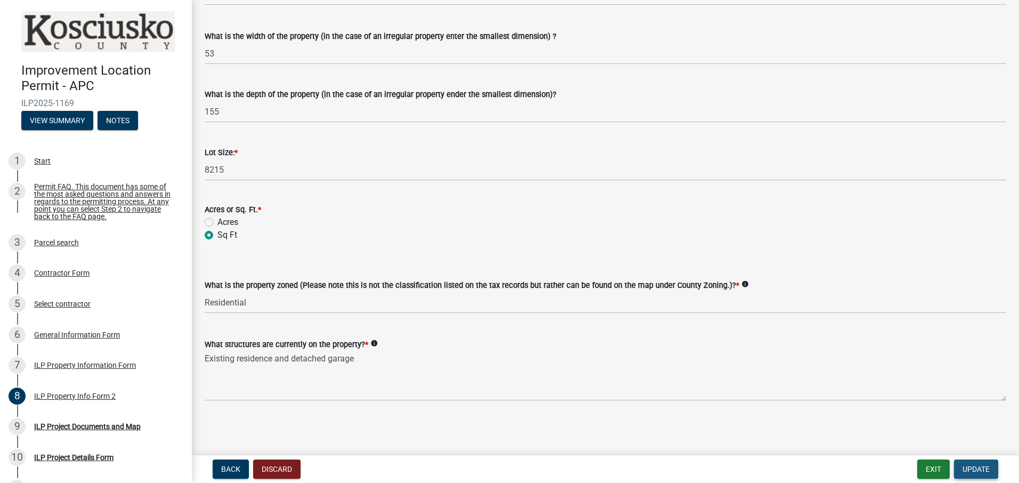
click at [974, 469] on span "Update" at bounding box center [975, 469] width 27 height 9
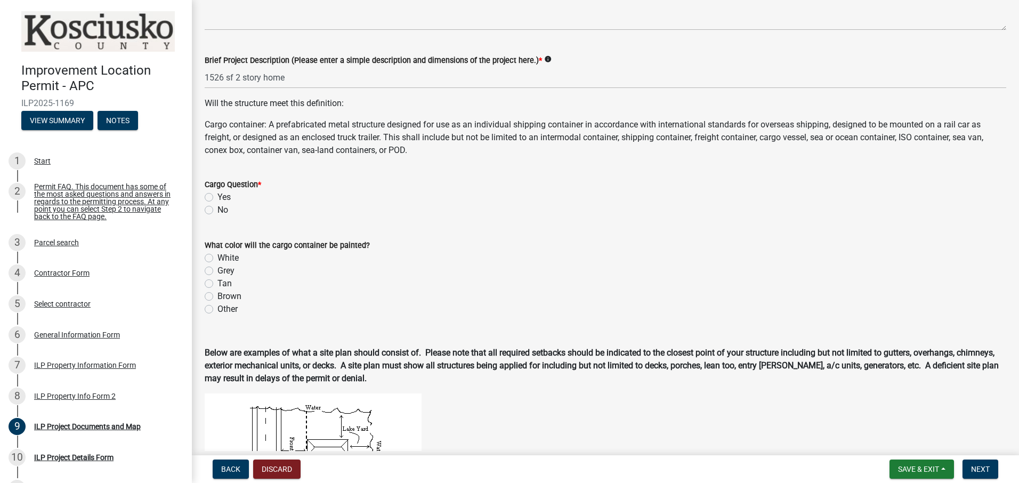
scroll to position [320, 0]
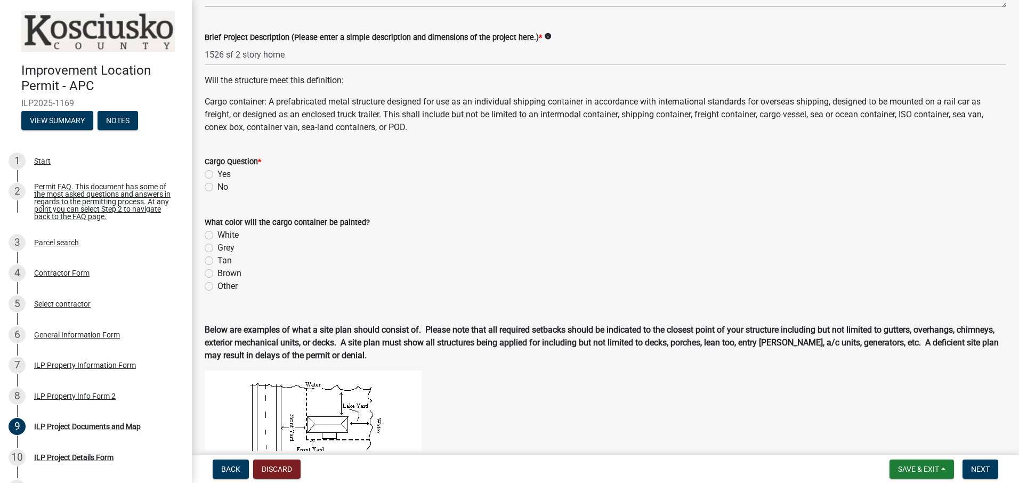
click at [217, 185] on label "No" at bounding box center [222, 187] width 11 height 13
click at [217, 185] on input "No" at bounding box center [220, 184] width 7 height 7
radio input "true"
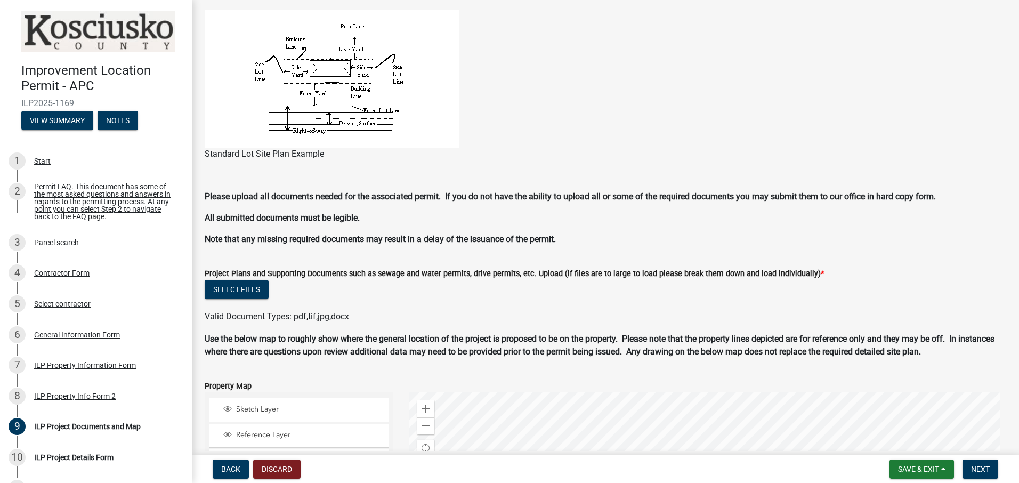
scroll to position [780, 0]
click at [240, 284] on button "Select files" at bounding box center [237, 289] width 64 height 19
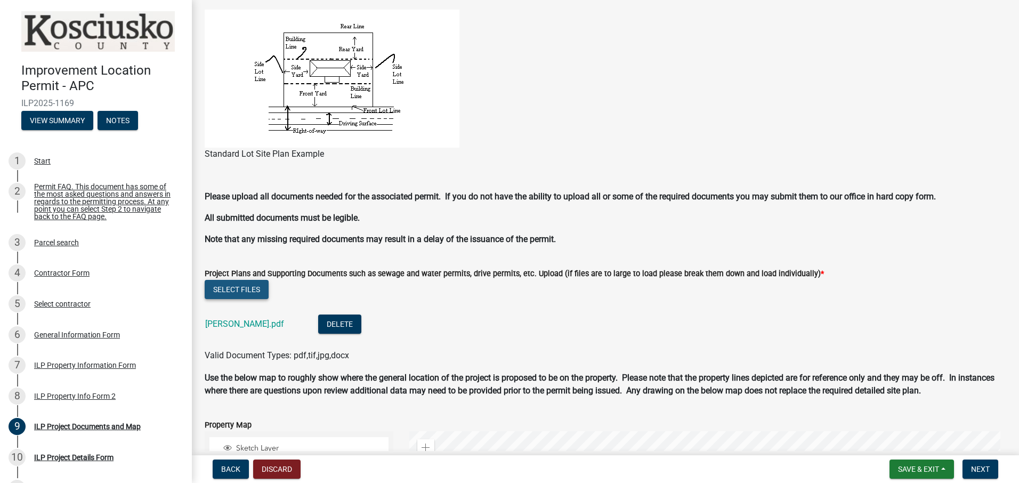
click at [231, 287] on button "Select files" at bounding box center [237, 289] width 64 height 19
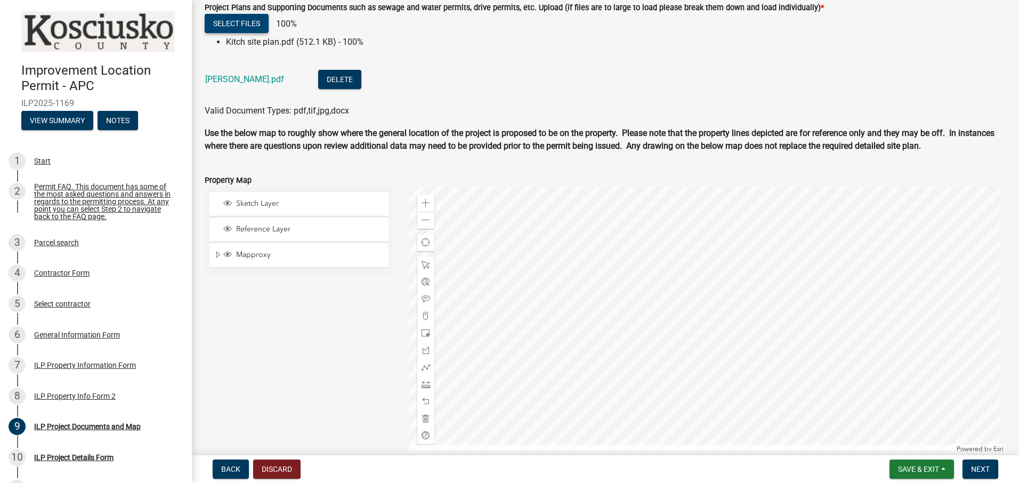
scroll to position [1047, 0]
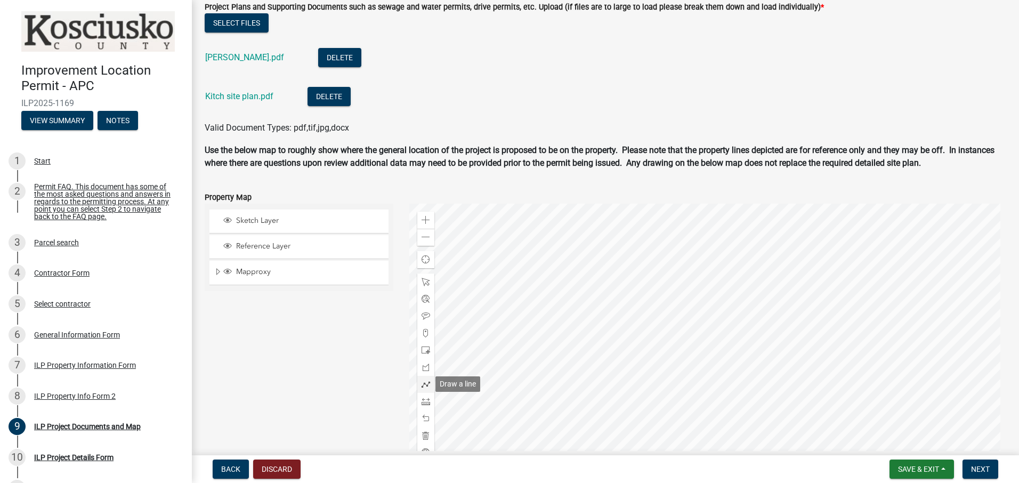
click at [423, 384] on span at bounding box center [425, 384] width 9 height 9
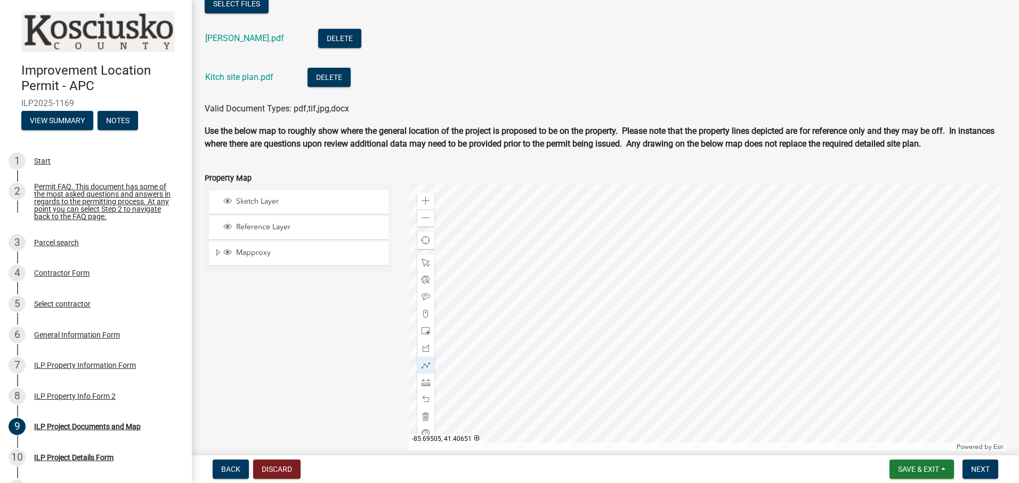
click at [742, 274] on div at bounding box center [707, 317] width 597 height 266
click at [656, 328] on div at bounding box center [707, 317] width 597 height 266
click at [686, 351] on div at bounding box center [707, 317] width 597 height 266
click at [756, 293] on div at bounding box center [707, 317] width 597 height 266
click at [742, 274] on div at bounding box center [707, 317] width 597 height 266
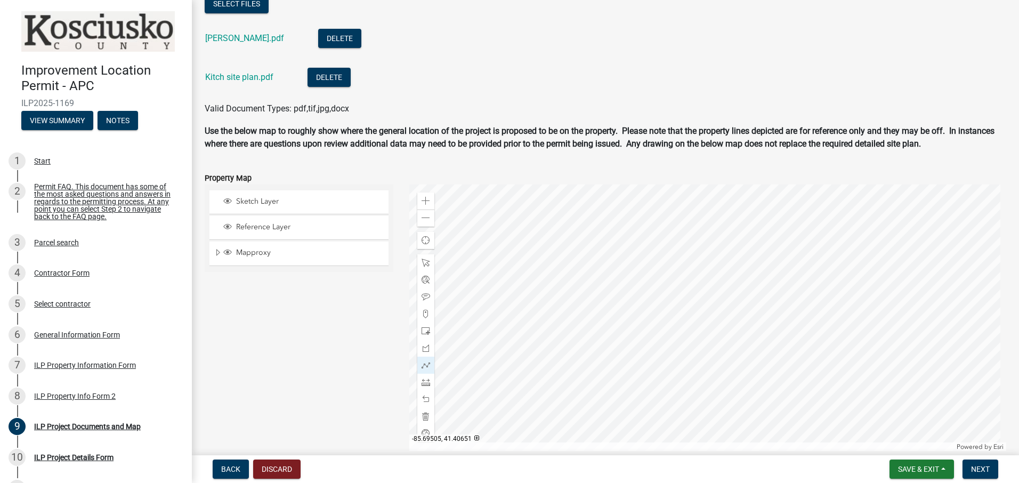
click at [742, 274] on div at bounding box center [707, 317] width 597 height 266
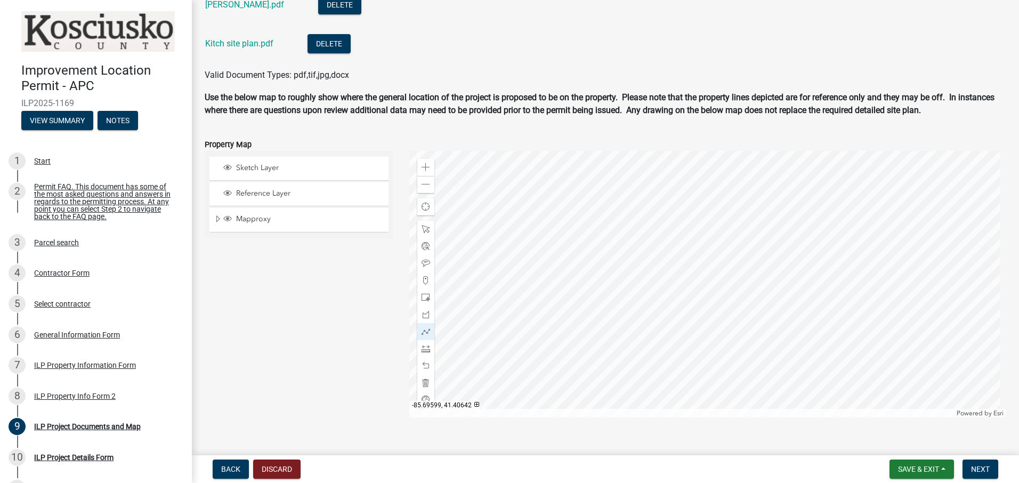
scroll to position [1117, 0]
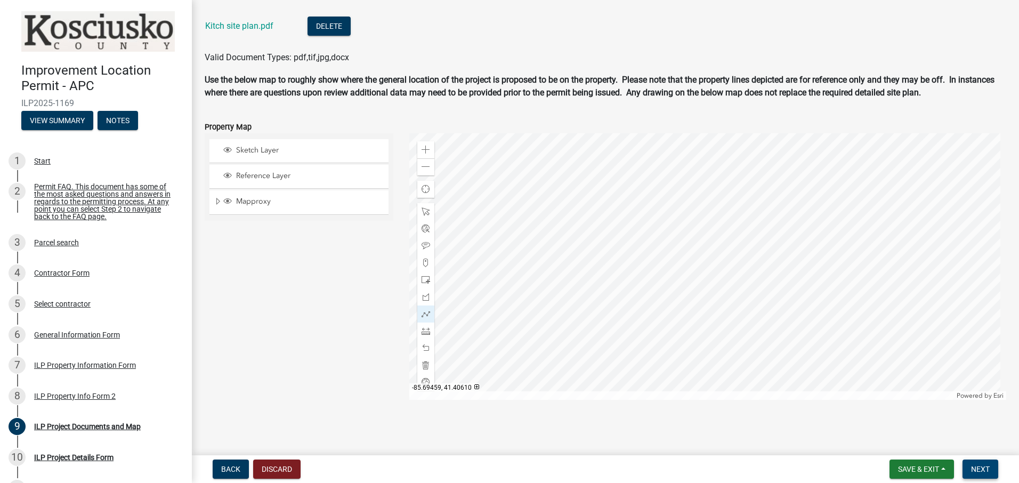
click at [973, 466] on span "Next" at bounding box center [980, 469] width 19 height 9
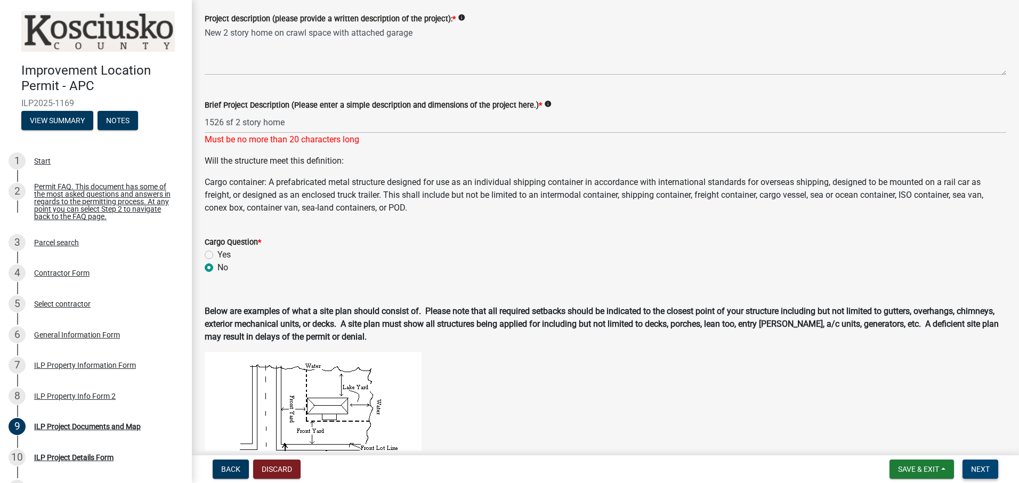
scroll to position [171, 0]
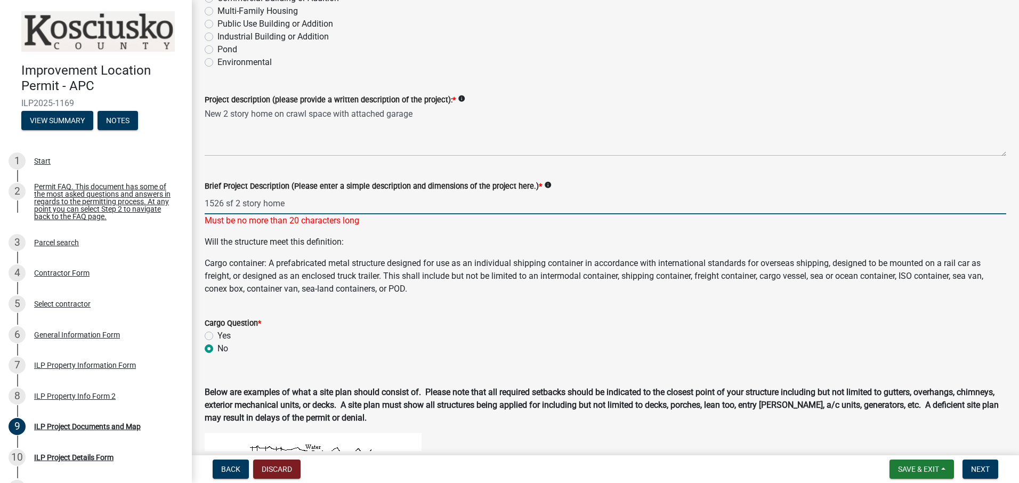
drag, startPoint x: 375, startPoint y: 205, endPoint x: 382, endPoint y: 205, distance: 7.5
click at [379, 205] on input "1526 sf 2 story home" at bounding box center [605, 203] width 801 height 22
drag, startPoint x: 291, startPoint y: 205, endPoint x: 180, endPoint y: 208, distance: 111.9
click at [180, 208] on div "Improvement Location Permit - APC ILP2025-1169 View Summary Notes 1 Start 2 Per…" at bounding box center [509, 241] width 1019 height 483
click at [226, 203] on input "Brief Project Description (Please enter a simple description and dimensions of …" at bounding box center [605, 203] width 801 height 22
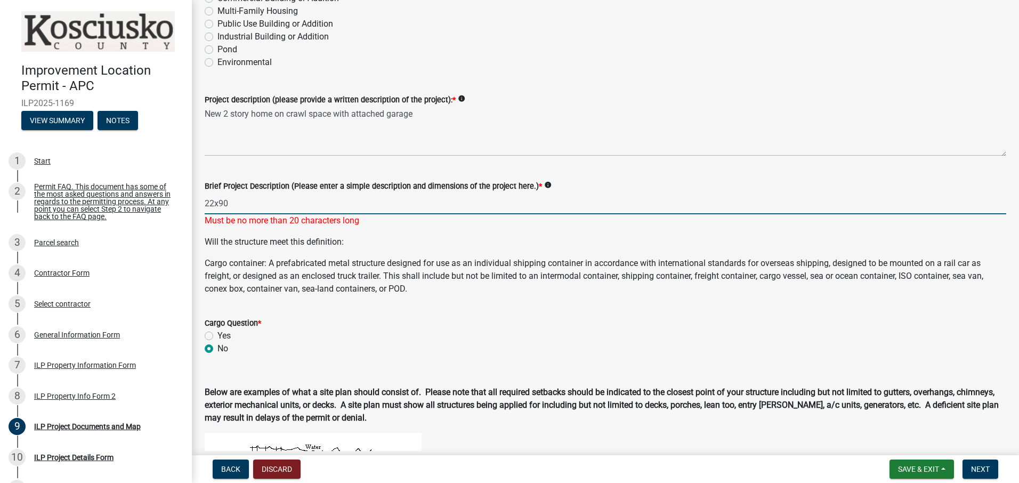
type input "22x90"
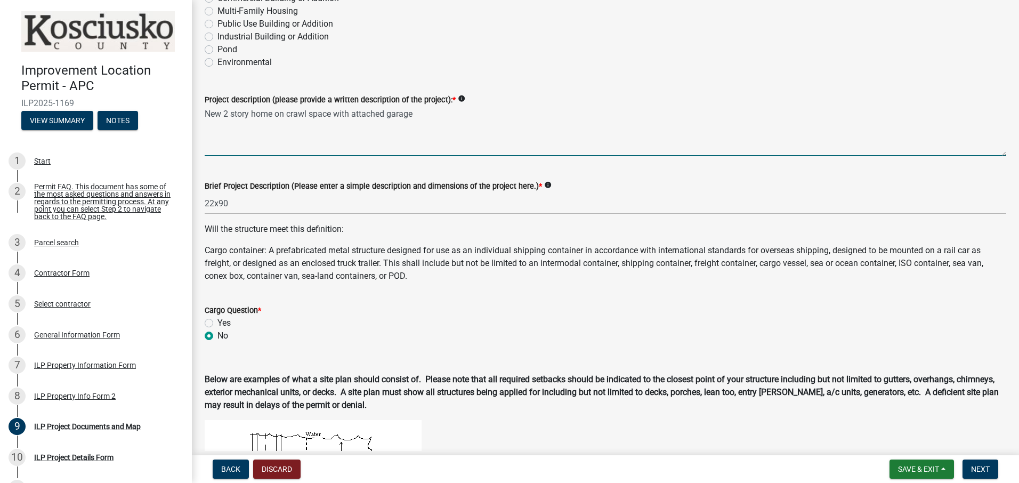
click at [582, 150] on textarea "New 2 story home on crawl space with attached garage" at bounding box center [605, 131] width 801 height 50
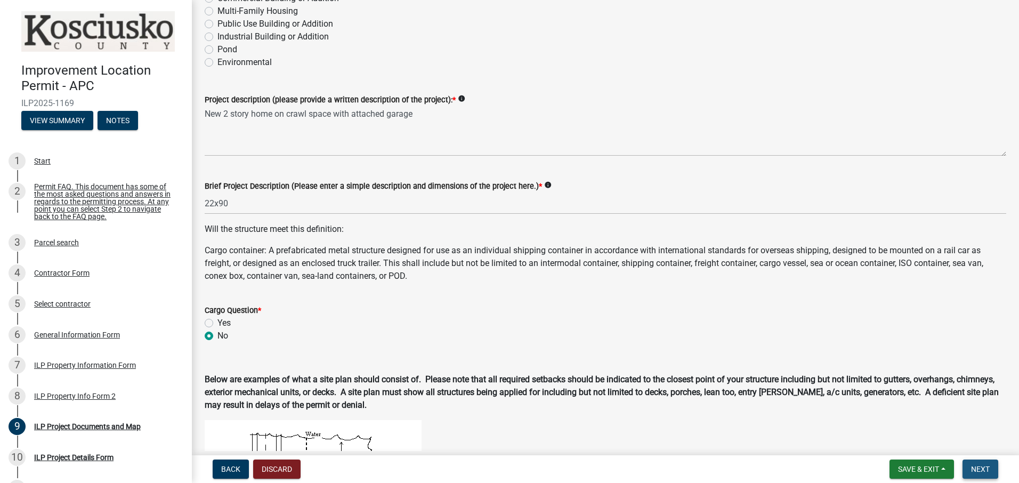
click at [981, 467] on span "Next" at bounding box center [980, 469] width 19 height 9
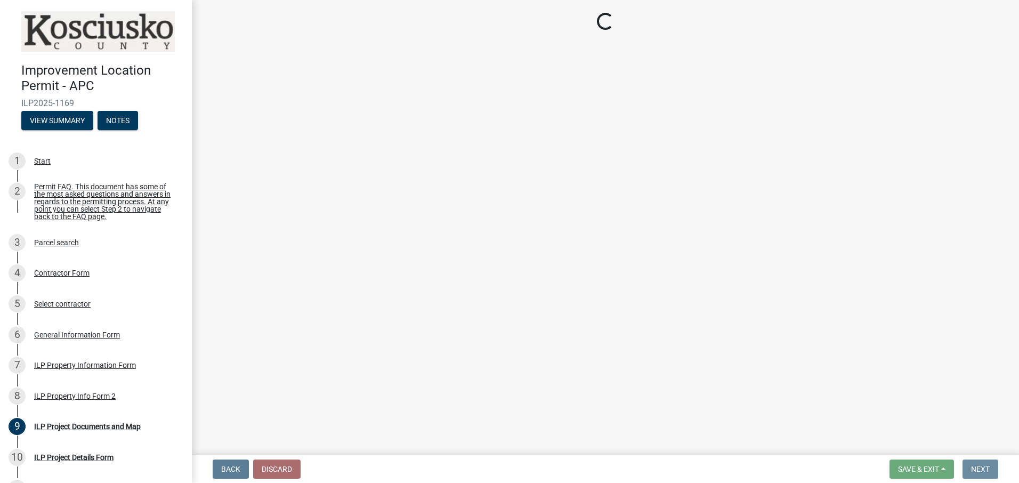
scroll to position [0, 0]
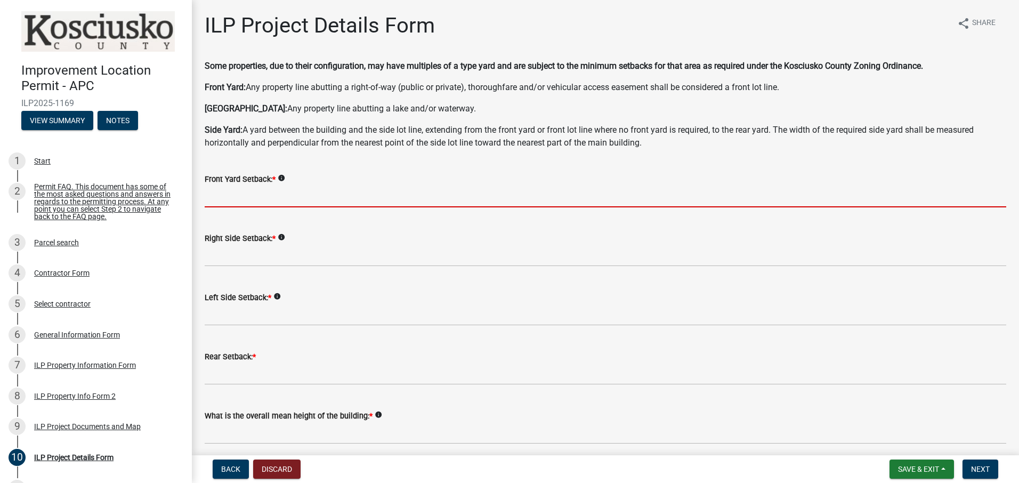
click at [249, 200] on input "text" at bounding box center [605, 196] width 801 height 22
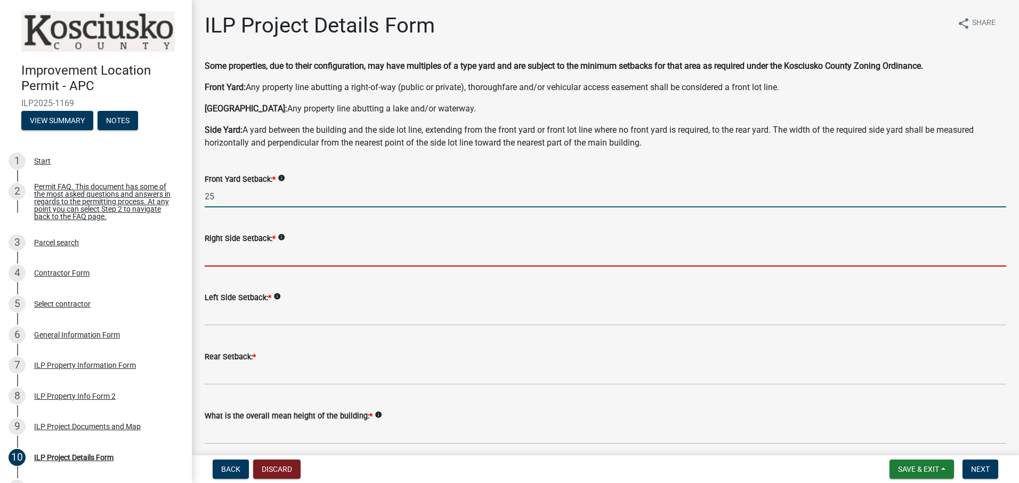
type input "25.0"
click at [251, 260] on input "text" at bounding box center [605, 256] width 801 height 22
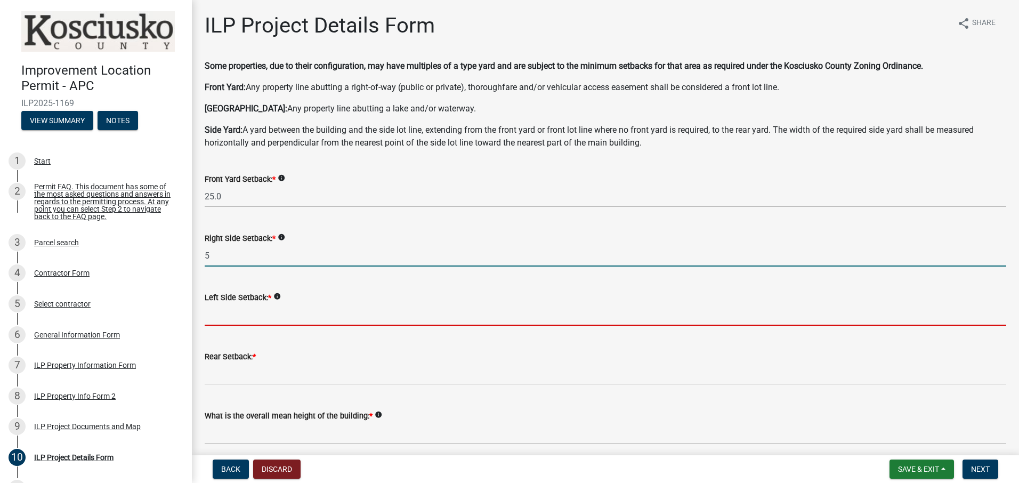
type input "5.0"
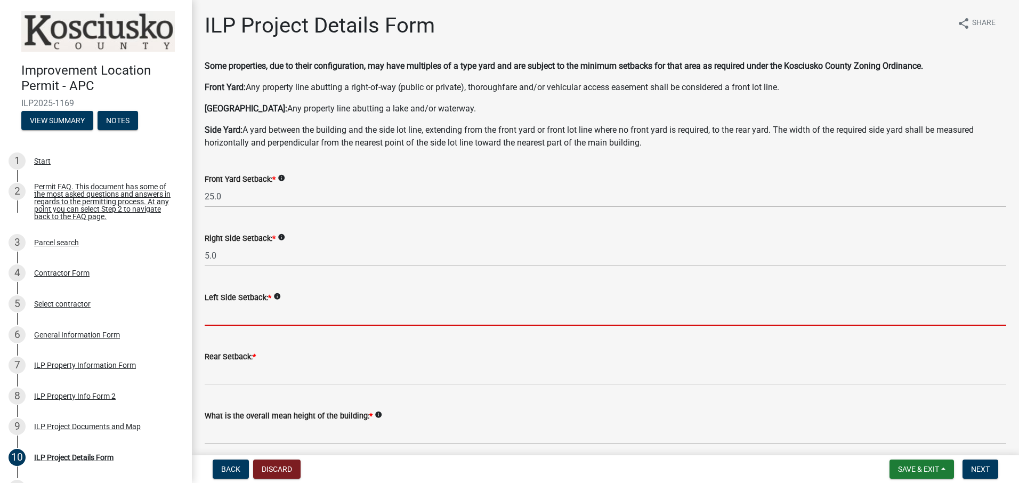
click at [215, 317] on input "text" at bounding box center [605, 315] width 801 height 22
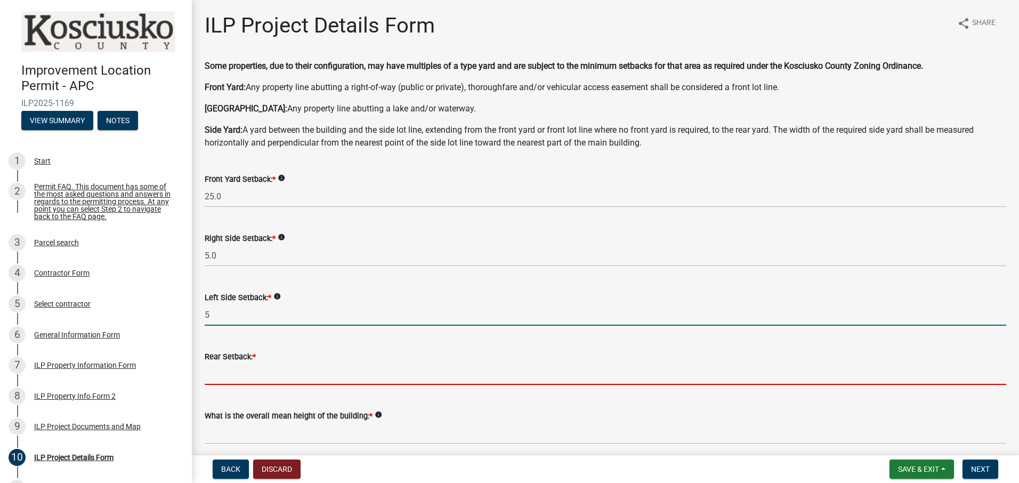
type input "5.0"
click at [357, 379] on input "text" at bounding box center [605, 374] width 801 height 22
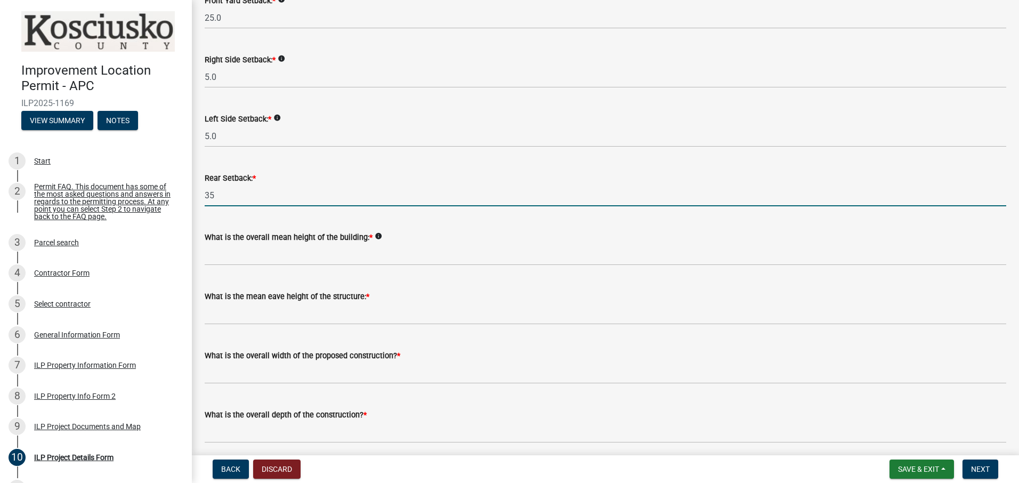
scroll to position [213, 0]
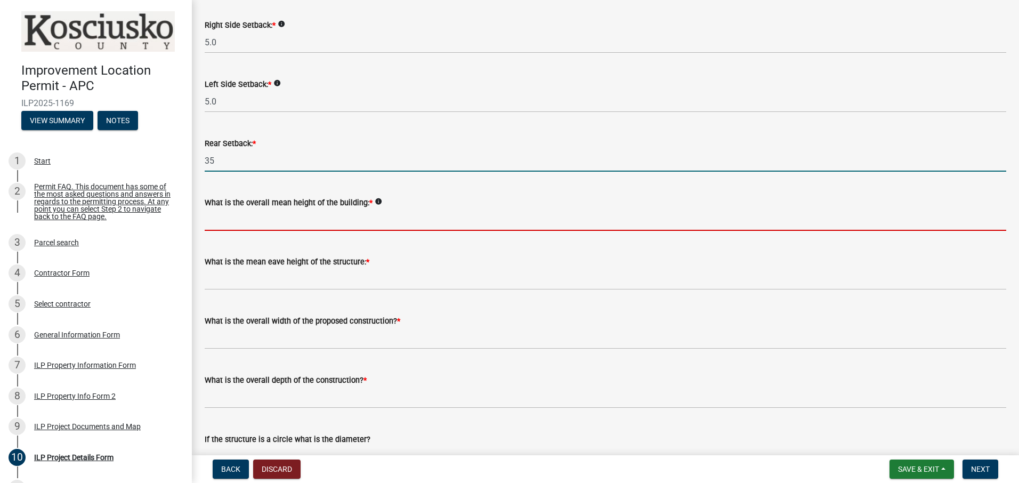
type input "35.0"
click at [328, 220] on input "text" at bounding box center [605, 220] width 801 height 22
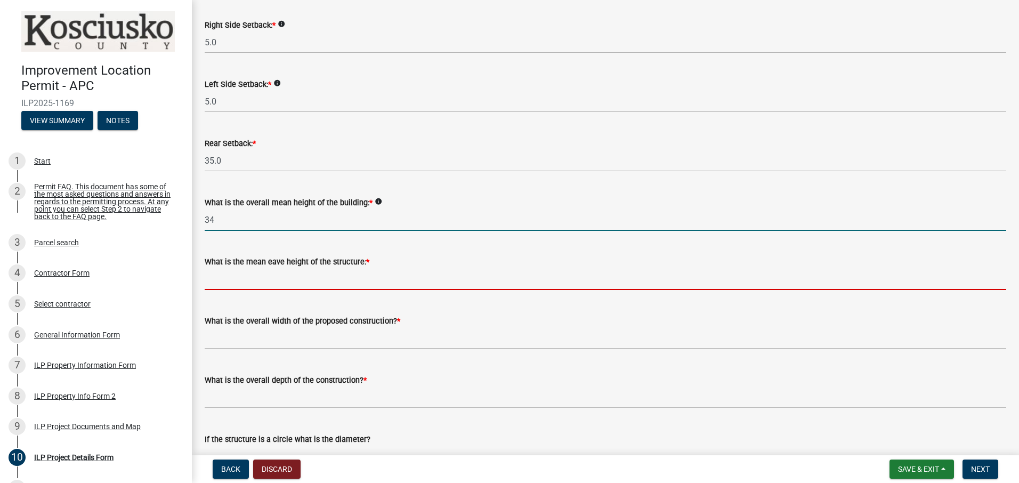
type input "34.0"
click at [545, 280] on input "text" at bounding box center [605, 279] width 801 height 22
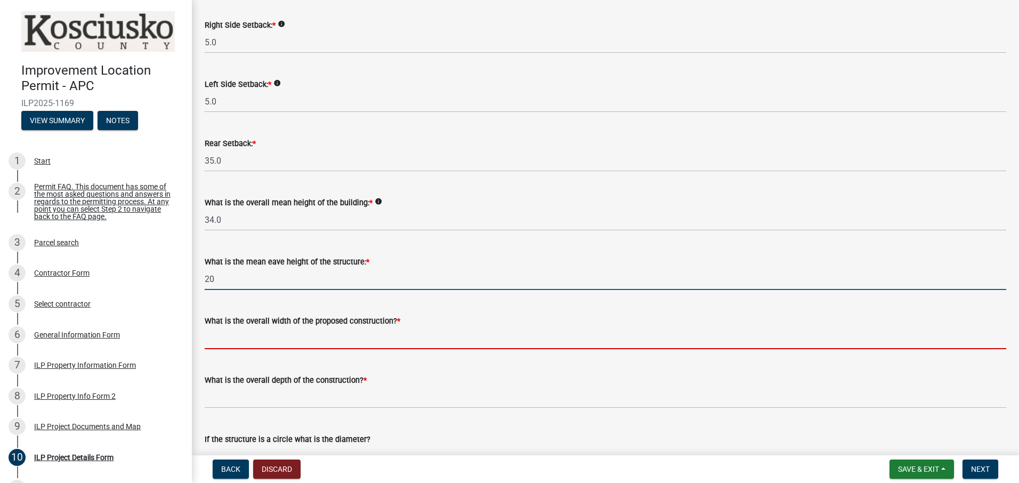
type input "20.0"
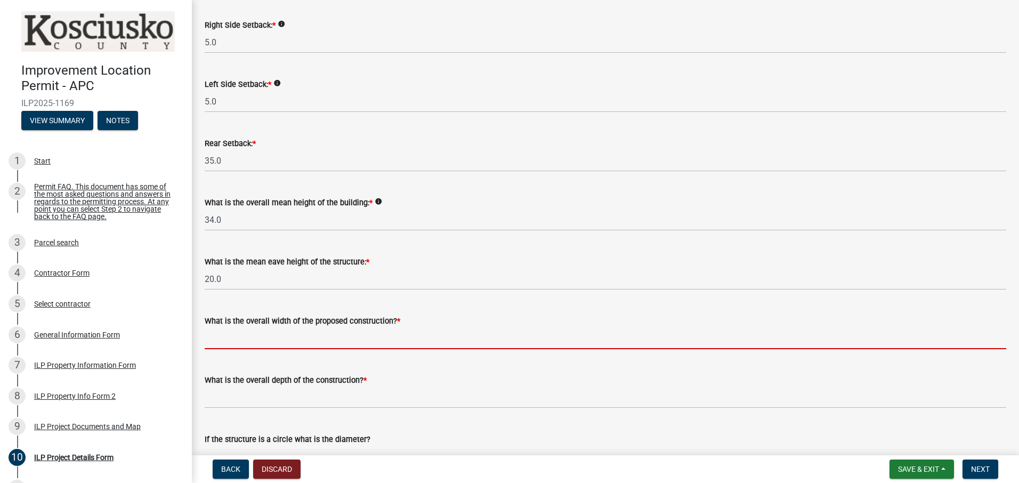
click at [398, 340] on input "text" at bounding box center [605, 338] width 801 height 22
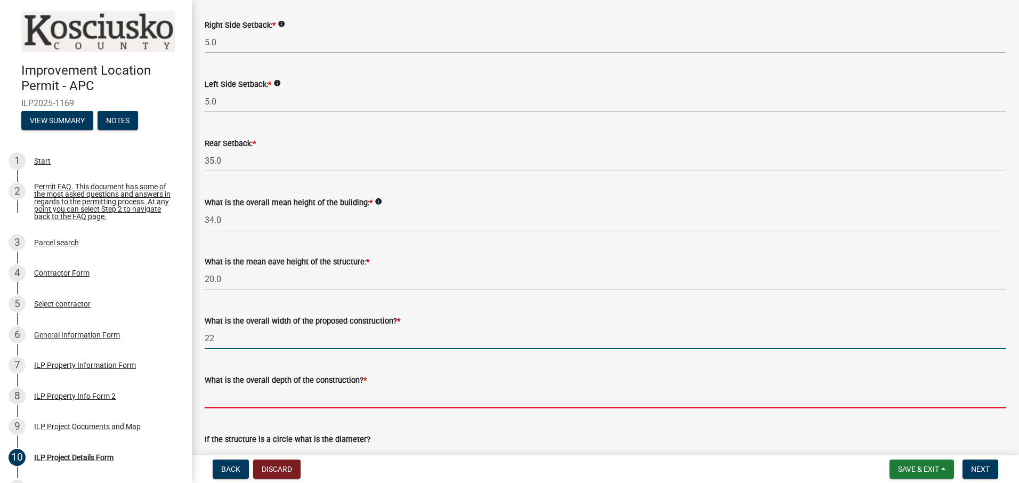
type input "22.00"
click at [389, 401] on input "text" at bounding box center [605, 397] width 801 height 22
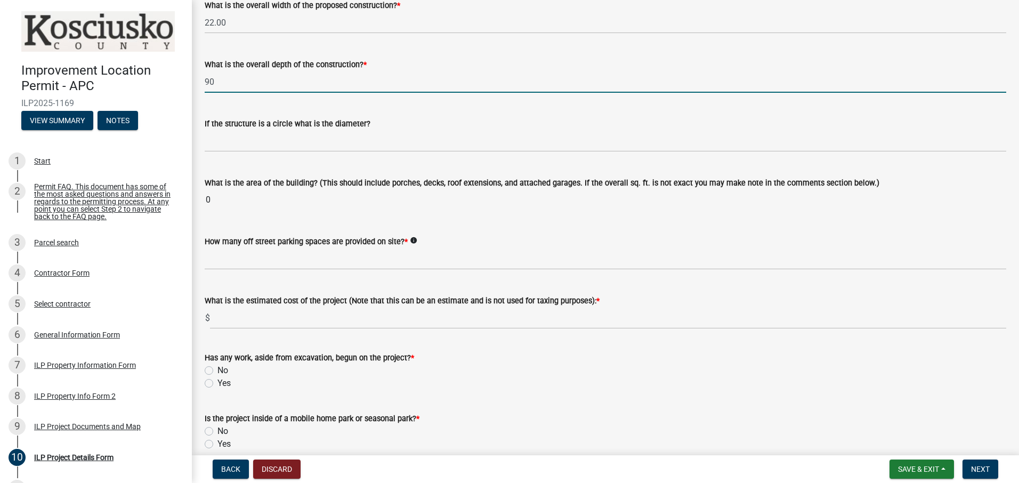
scroll to position [533, 0]
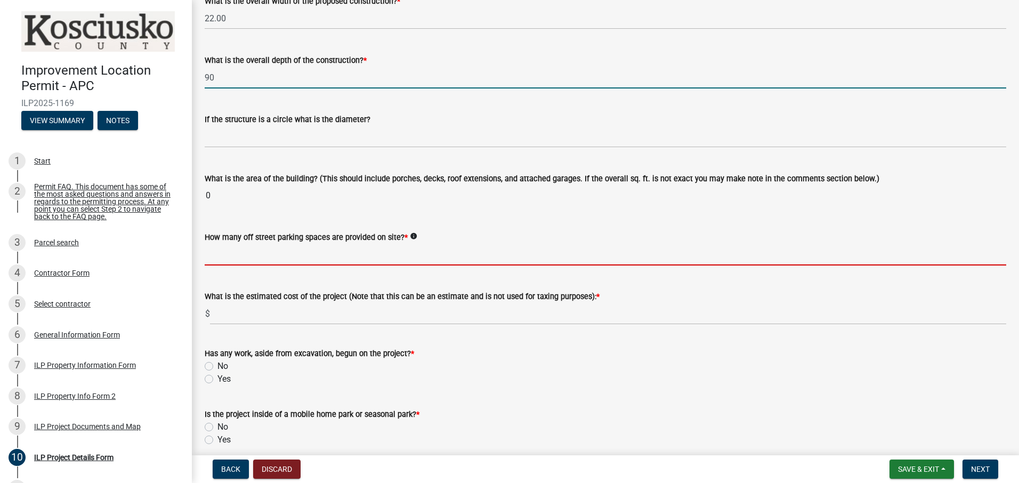
type input "90.00"
click at [361, 259] on wm-data-entity-input-list "Some properties, due to their configuration, may have multiples of a type yard …" at bounding box center [605, 81] width 801 height 1108
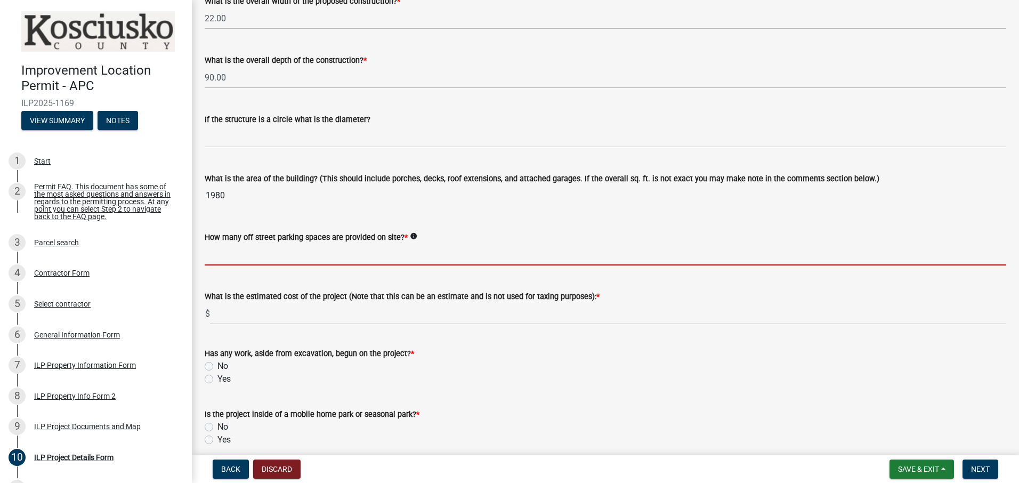
type input "4"
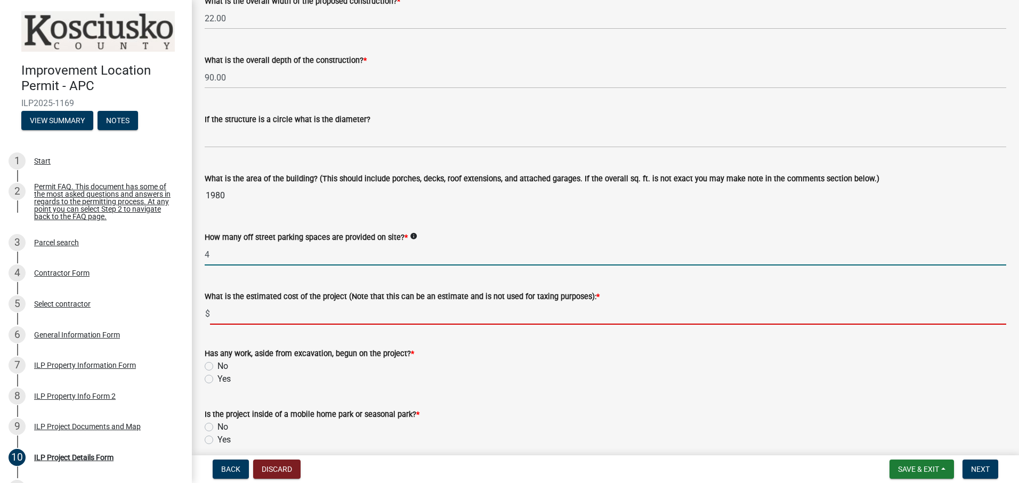
drag, startPoint x: 305, startPoint y: 314, endPoint x: 317, endPoint y: 312, distance: 13.1
click at [305, 314] on input "text" at bounding box center [608, 314] width 796 height 22
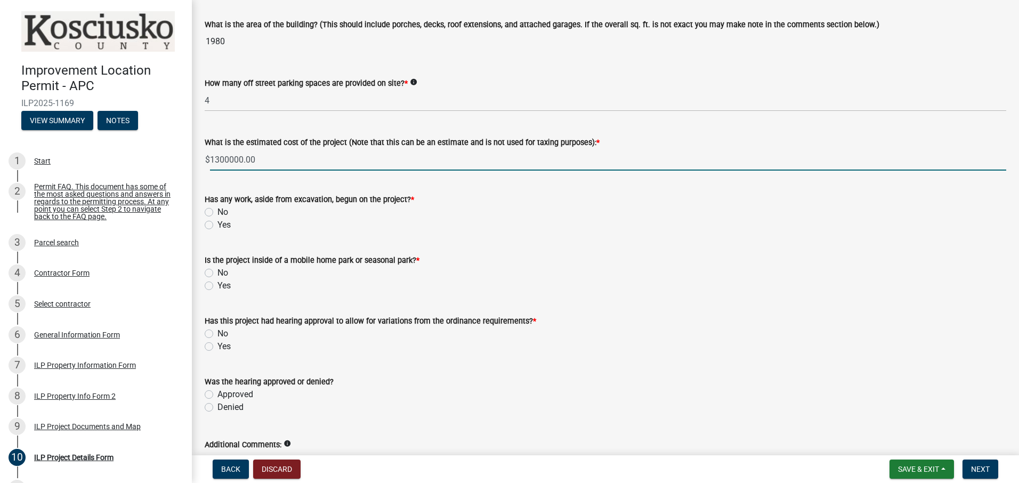
scroll to position [693, 0]
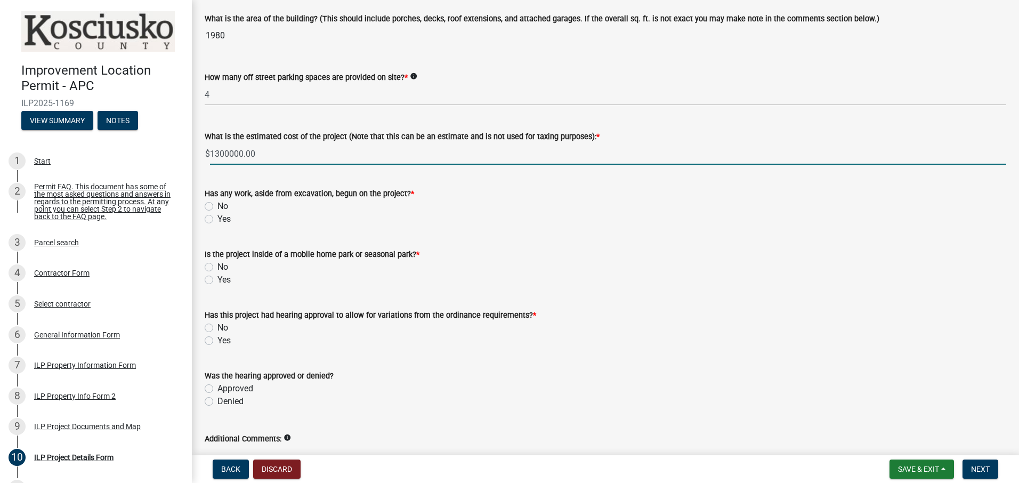
type input "1300000"
click at [217, 205] on label "No" at bounding box center [222, 206] width 11 height 13
click at [217, 205] on input "No" at bounding box center [220, 203] width 7 height 7
radio input "true"
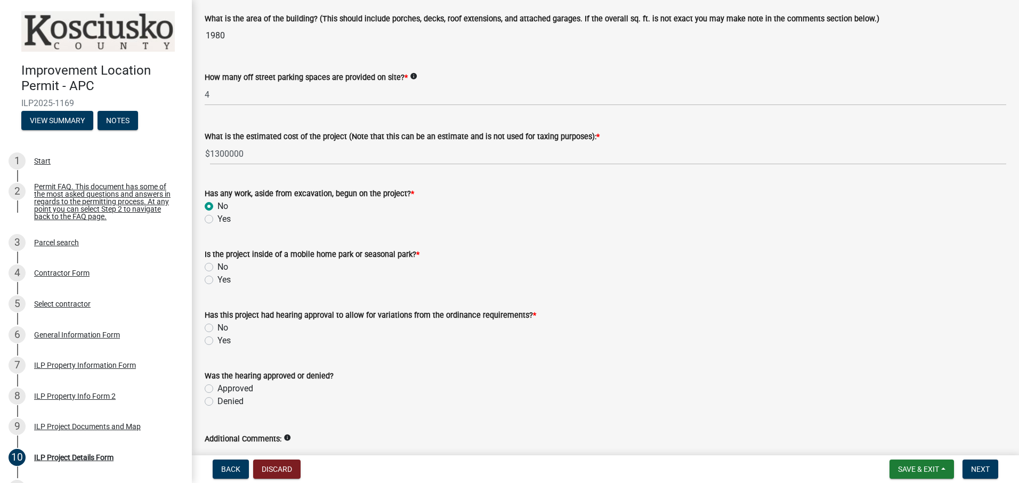
click at [217, 265] on label "No" at bounding box center [222, 266] width 11 height 13
click at [217, 265] on input "No" at bounding box center [220, 263] width 7 height 7
radio input "true"
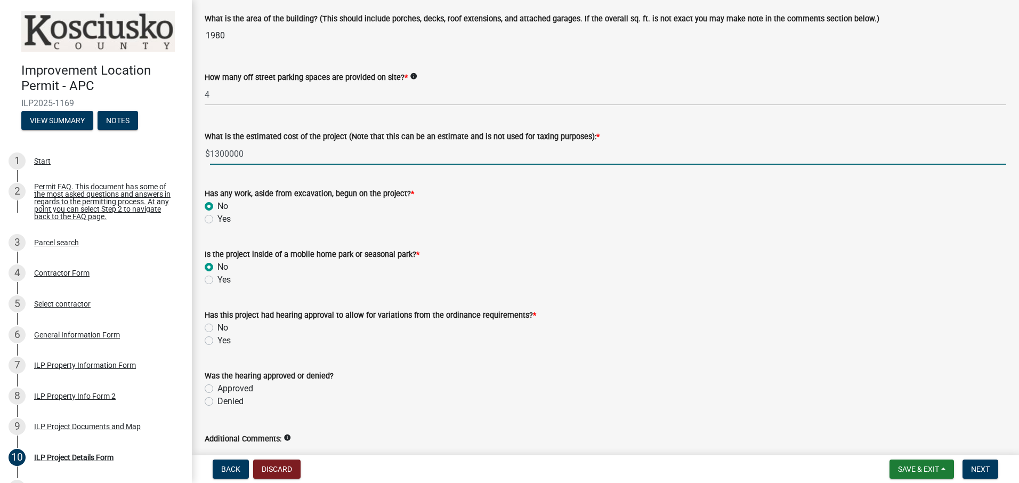
click at [213, 153] on input "1300000" at bounding box center [608, 154] width 796 height 22
click at [234, 153] on input "1,300000" at bounding box center [608, 154] width 796 height 22
click at [264, 153] on input "1,3000,00" at bounding box center [608, 154] width 796 height 22
click at [238, 154] on input "1,3000,00" at bounding box center [608, 154] width 796 height 22
click at [230, 152] on input "1,300000" at bounding box center [608, 154] width 796 height 22
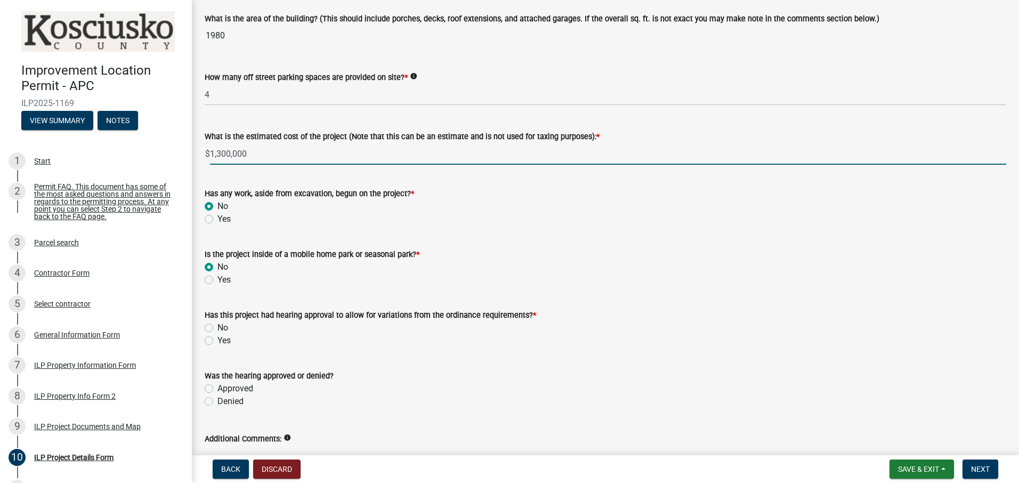
type input "1300000"
click at [217, 324] on label "No" at bounding box center [222, 327] width 11 height 13
click at [217, 324] on input "No" at bounding box center [220, 324] width 7 height 7
radio input "true"
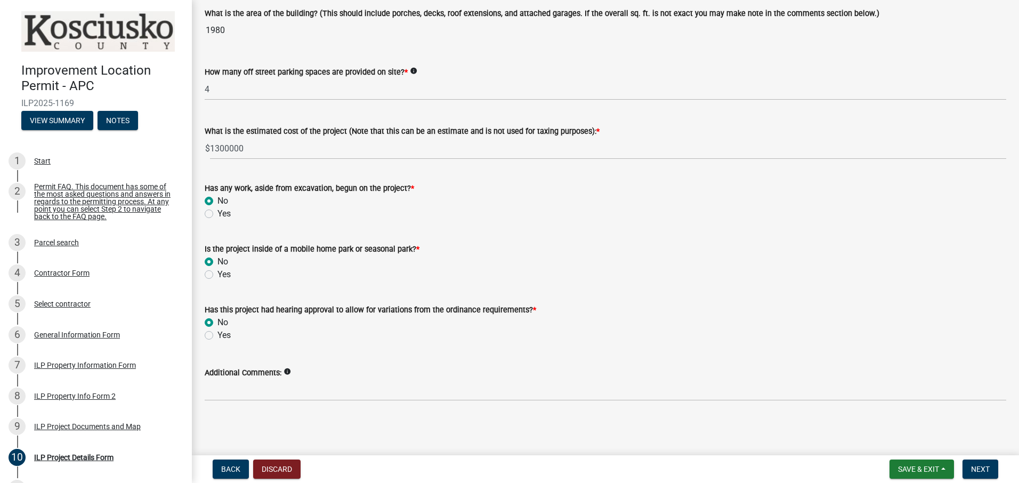
scroll to position [698, 0]
click at [988, 466] on span "Next" at bounding box center [980, 469] width 19 height 9
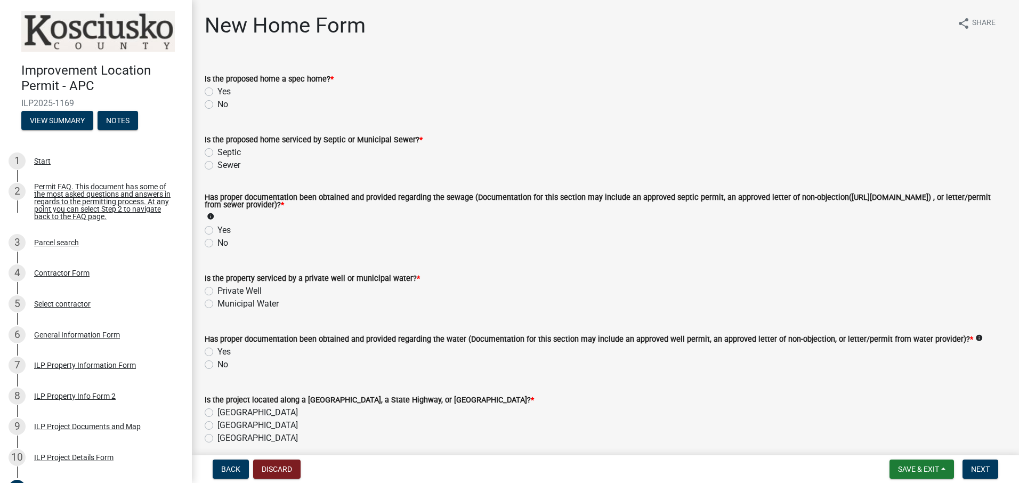
click at [217, 101] on label "No" at bounding box center [222, 104] width 11 height 13
click at [217, 101] on input "No" at bounding box center [220, 101] width 7 height 7
radio input "true"
click at [217, 163] on label "Sewer" at bounding box center [228, 165] width 23 height 13
click at [217, 163] on input "Sewer" at bounding box center [220, 162] width 7 height 7
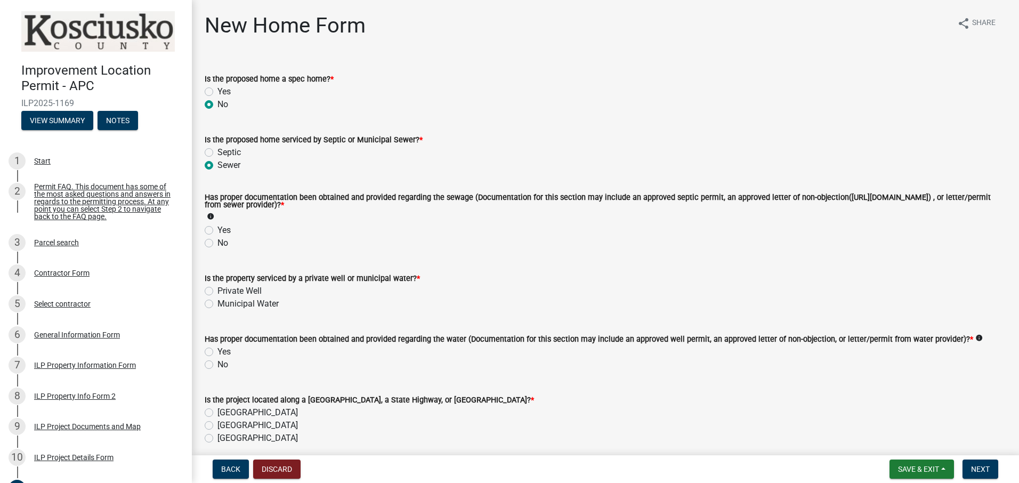
radio input "true"
click at [217, 231] on label "Yes" at bounding box center [223, 230] width 13 height 13
click at [217, 231] on input "Yes" at bounding box center [220, 227] width 7 height 7
radio input "true"
click at [217, 289] on label "Private Well" at bounding box center [239, 290] width 44 height 13
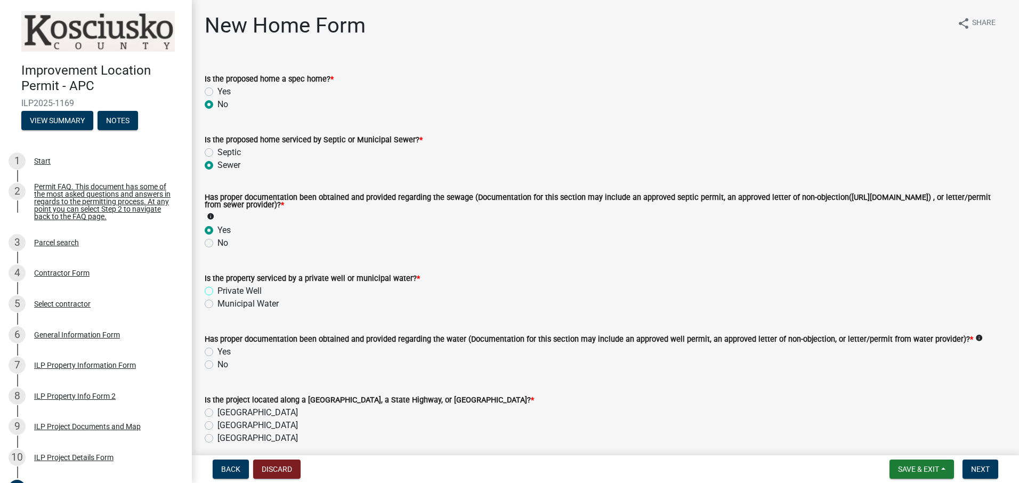
click at [217, 289] on input "Private Well" at bounding box center [220, 287] width 7 height 7
radio input "true"
click at [217, 351] on label "Yes" at bounding box center [223, 351] width 13 height 13
click at [217, 351] on input "Yes" at bounding box center [220, 348] width 7 height 7
radio input "true"
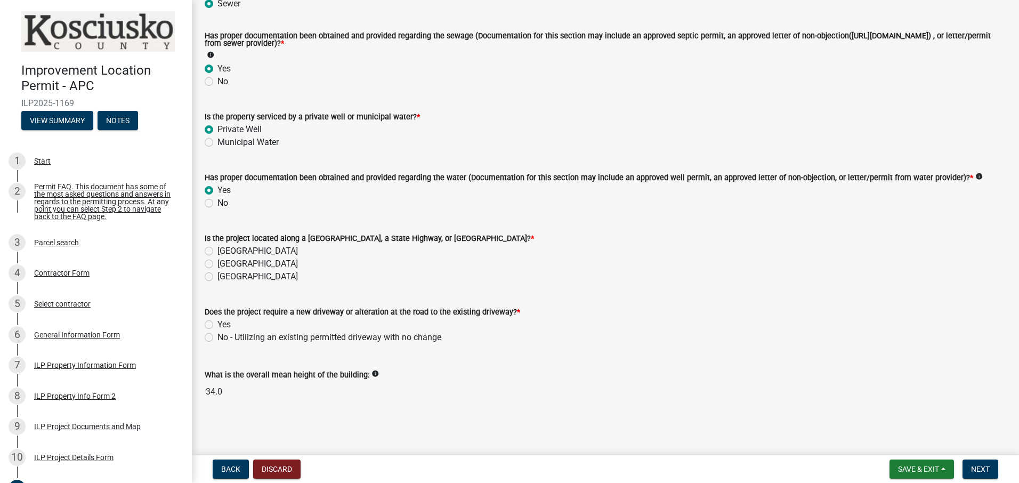
scroll to position [164, 0]
click at [217, 249] on label "[GEOGRAPHIC_DATA]" at bounding box center [257, 249] width 80 height 13
click at [217, 249] on input "[GEOGRAPHIC_DATA]" at bounding box center [220, 246] width 7 height 7
radio input "true"
click at [217, 335] on label "No - Utilizing an existing permitted driveway with no change" at bounding box center [329, 335] width 224 height 13
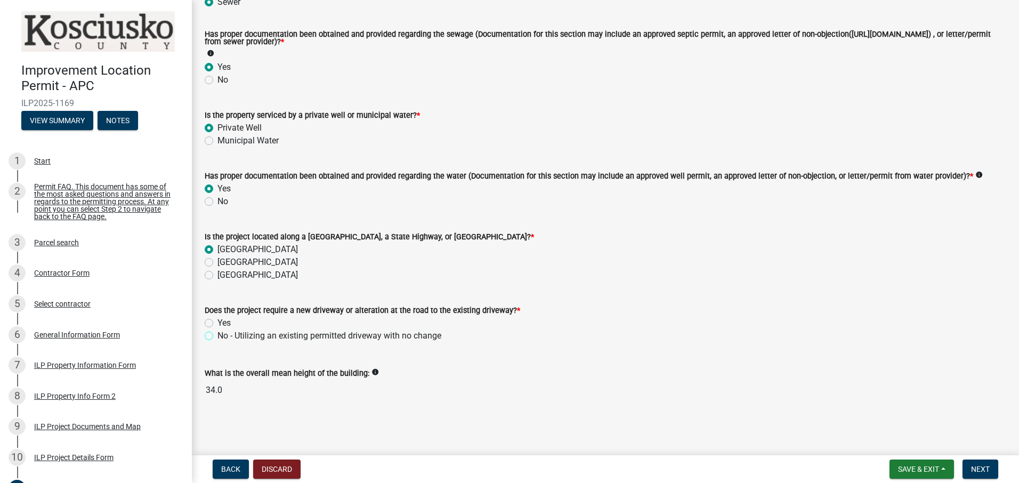
click at [217, 335] on input "No - Utilizing an existing permitted driveway with no change" at bounding box center [220, 332] width 7 height 7
radio input "true"
click at [975, 467] on span "Next" at bounding box center [980, 469] width 19 height 9
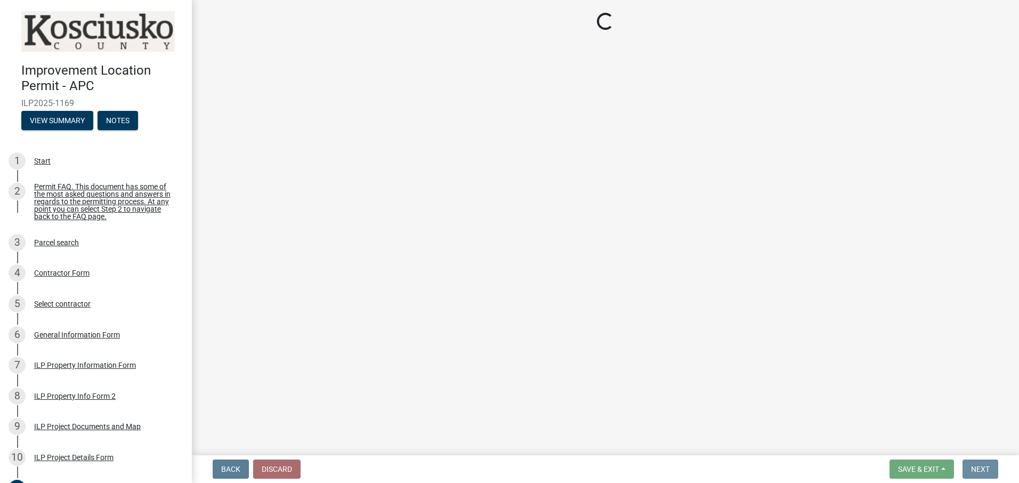
scroll to position [0, 0]
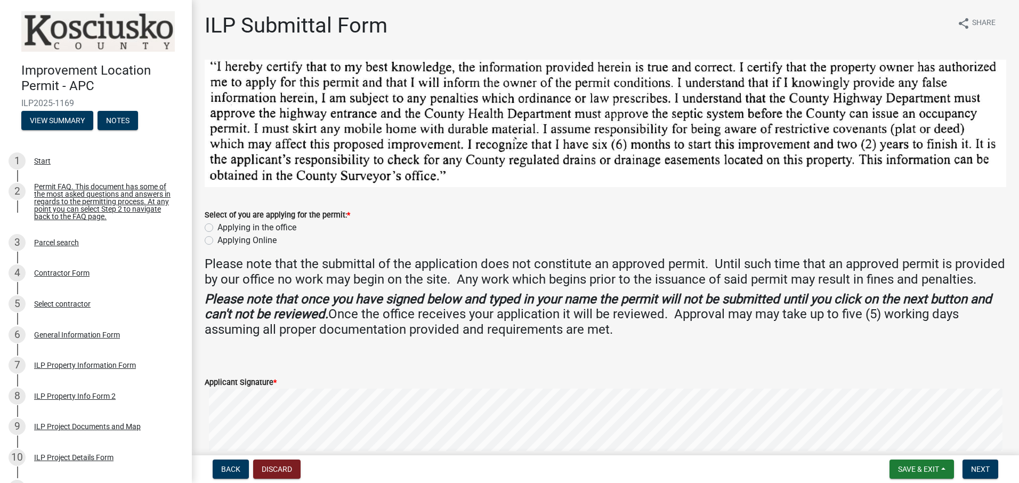
click at [217, 240] on label "Applying Online" at bounding box center [246, 240] width 59 height 13
click at [217, 240] on input "Applying Online" at bounding box center [220, 237] width 7 height 7
radio input "true"
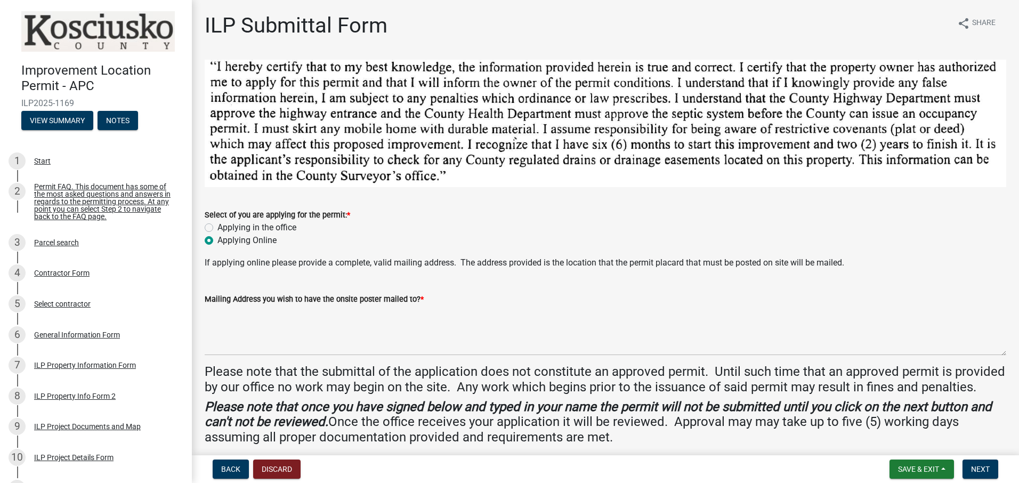
scroll to position [53, 0]
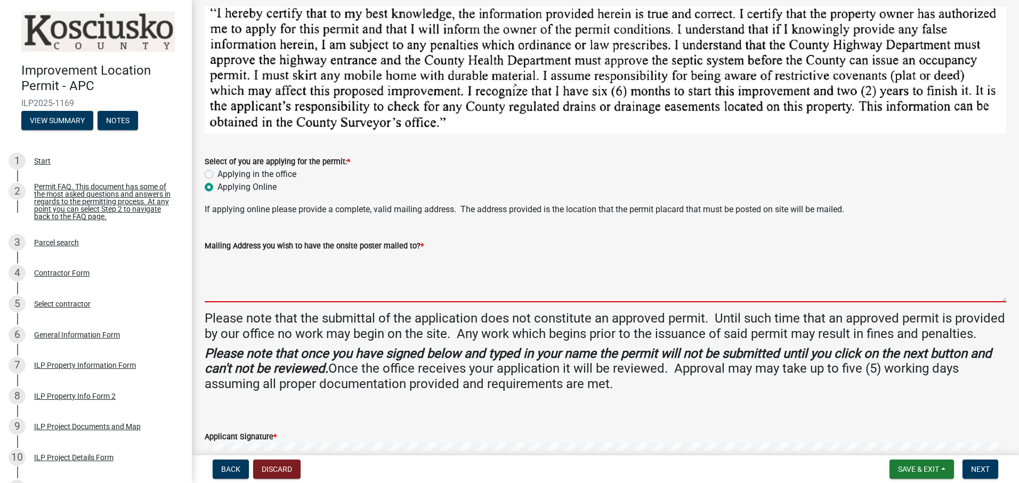
click at [288, 264] on textarea "Mailing Address you wish to have the onsite poster mailed to? *" at bounding box center [605, 277] width 801 height 50
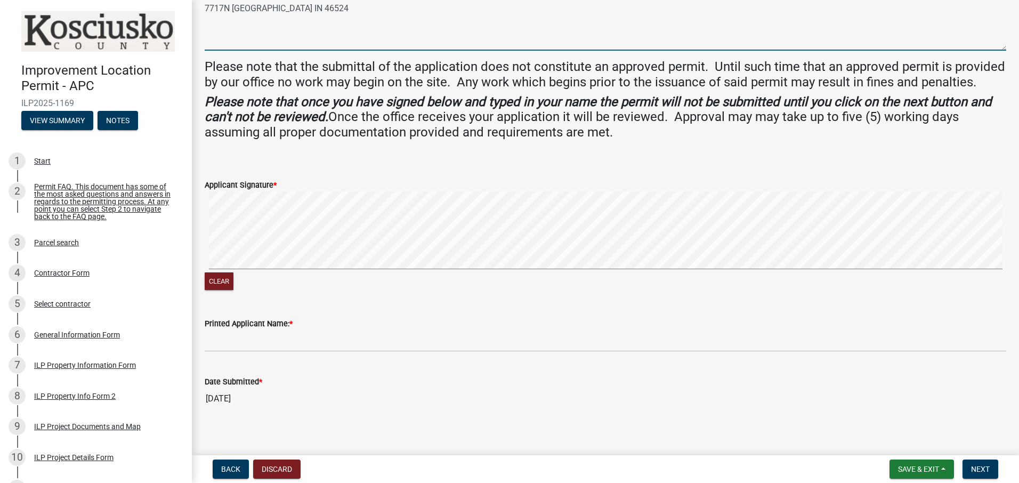
scroll to position [320, 0]
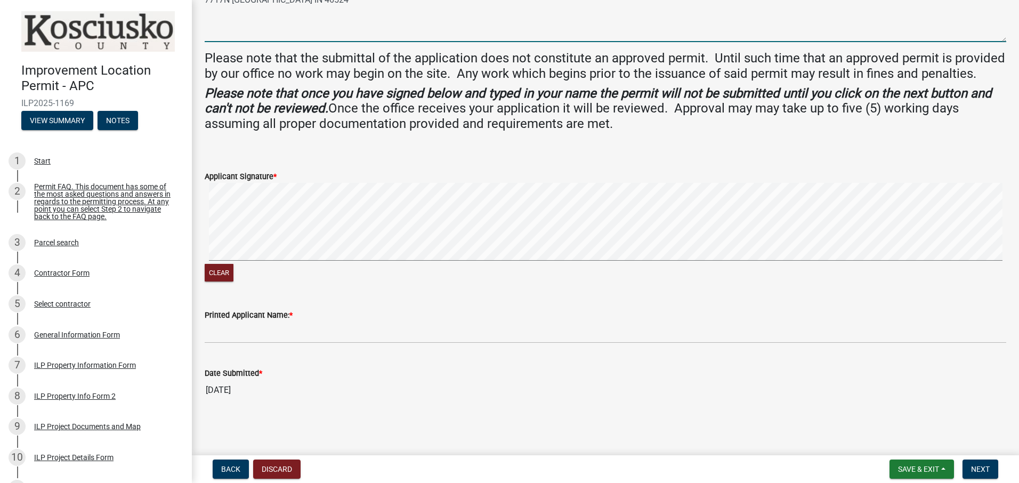
type textarea "7717N [GEOGRAPHIC_DATA] IN 46524"
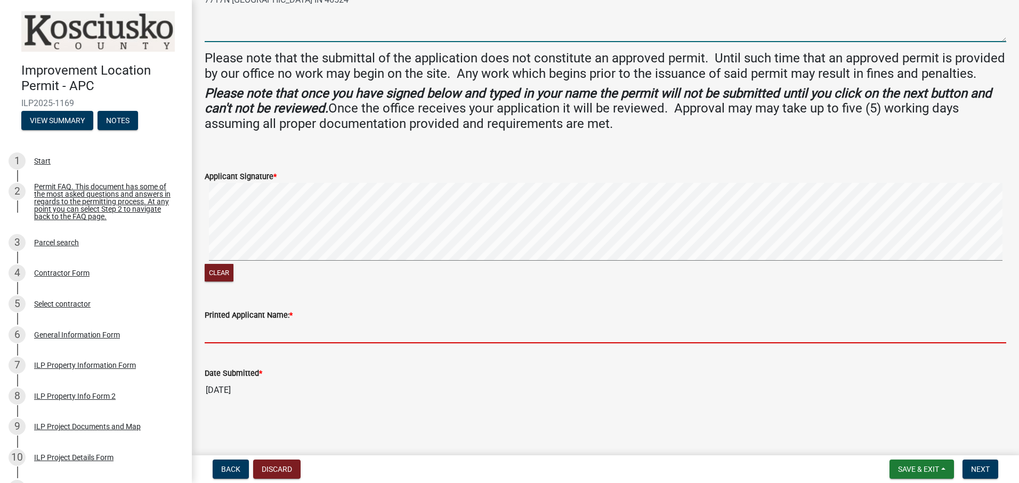
click at [239, 341] on input "Printed Applicant Name: *" at bounding box center [605, 332] width 801 height 22
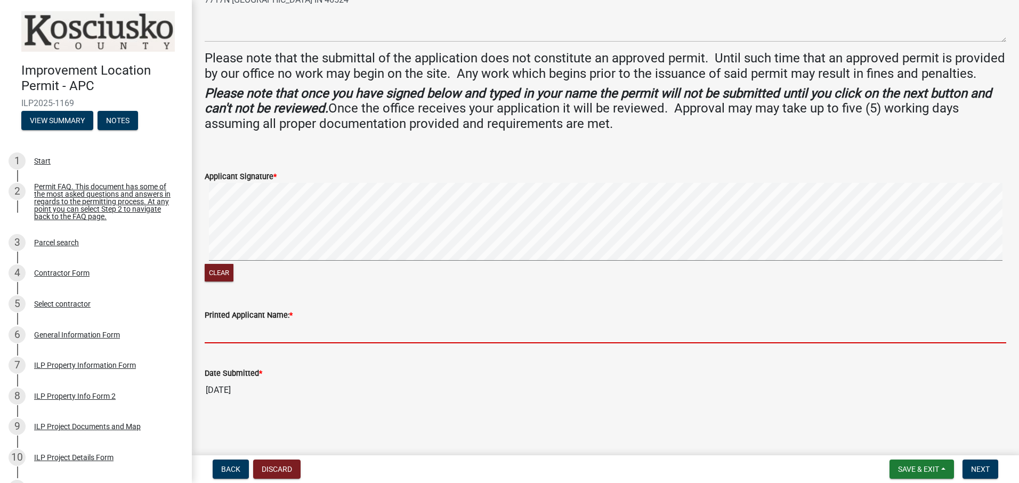
type input "[PERSON_NAME] [PERSON_NAME]"
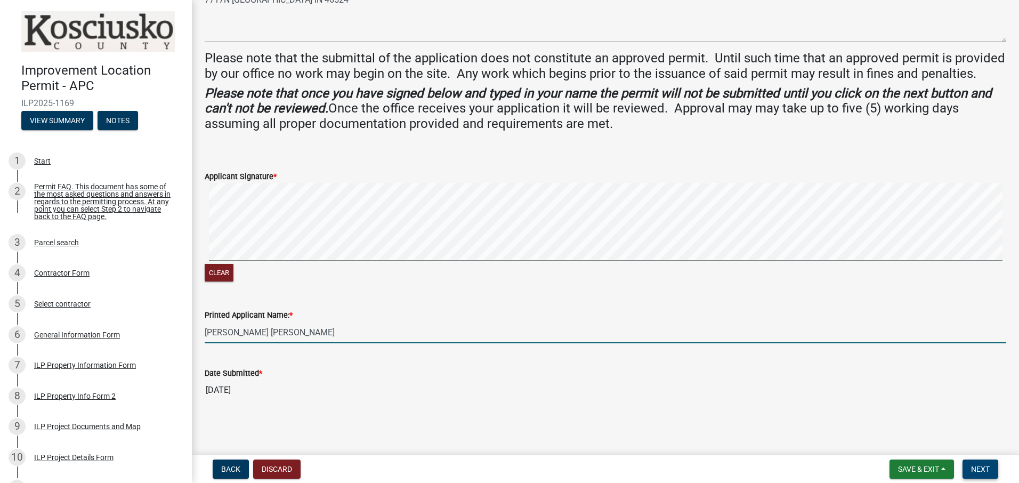
click at [992, 467] on button "Next" at bounding box center [980, 468] width 36 height 19
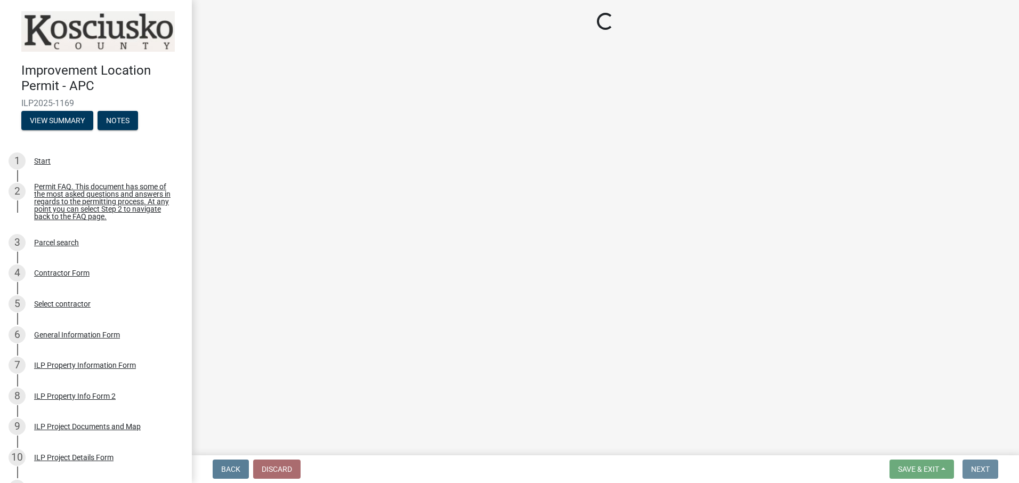
scroll to position [0, 0]
